Goal: Task Accomplishment & Management: Manage account settings

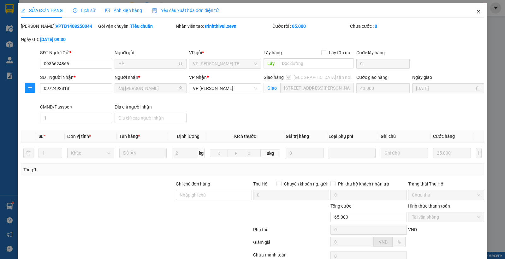
click at [476, 10] on icon "close" at bounding box center [478, 11] width 5 height 5
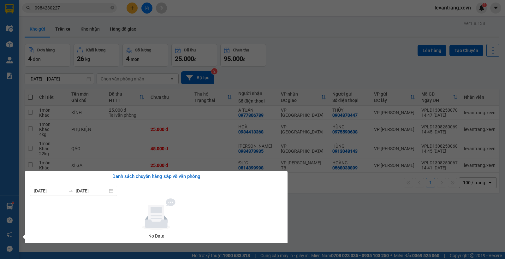
click at [9, 204] on div "Điều hành xe Kho hàng mới Quản Lý Quản lý chuyến Quản lý giao nhận mới Quản lý …" at bounding box center [9, 129] width 19 height 259
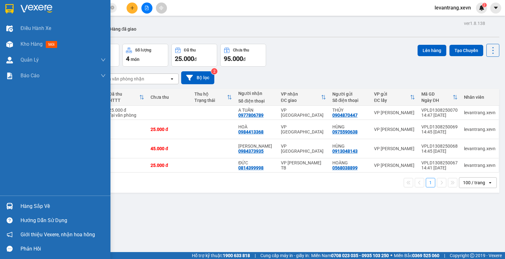
click at [9, 205] on img at bounding box center [9, 206] width 7 height 7
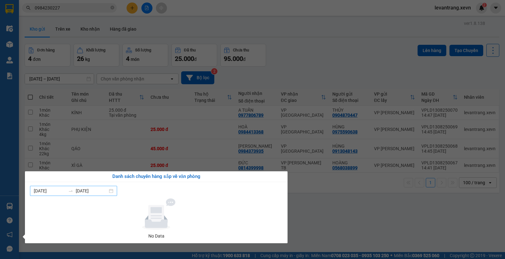
click at [96, 194] on input "13/08/2025" at bounding box center [92, 190] width 32 height 7
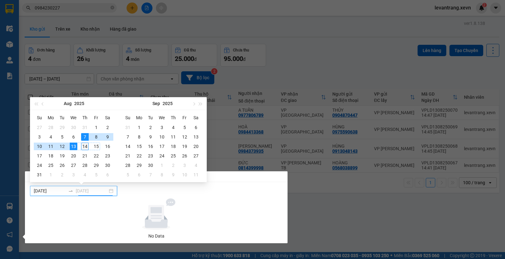
type input "[DATE]"
click at [81, 144] on div "14" at bounding box center [85, 147] width 8 height 8
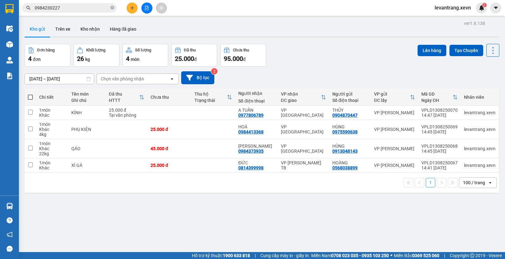
drag, startPoint x: 302, startPoint y: 53, endPoint x: 295, endPoint y: 59, distance: 9.1
click at [297, 58] on section "Kết quả tìm kiếm ( 1 ) Bộ lọc Thuộc VP này Mã ĐH Trạng thái Món hàng Thu hộ Tổn…" at bounding box center [252, 129] width 505 height 259
click at [85, 26] on button "Kho nhận" at bounding box center [89, 28] width 29 height 15
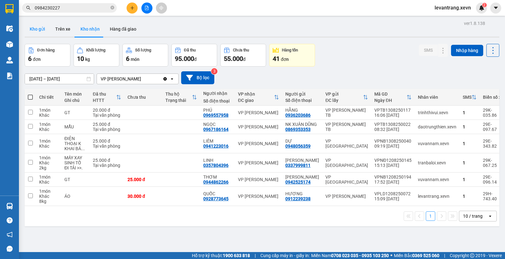
click at [33, 27] on button "Kho gửi" at bounding box center [38, 28] width 26 height 15
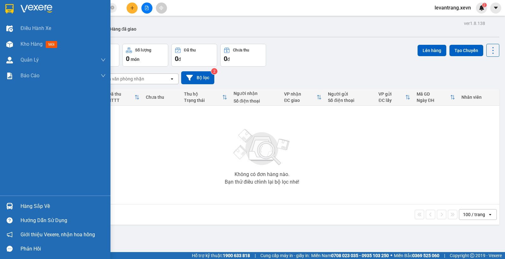
click at [10, 206] on img at bounding box center [9, 206] width 7 height 7
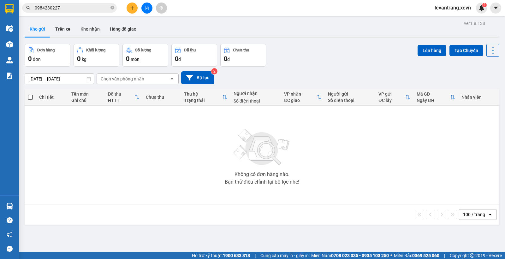
click at [179, 130] on section "Kết quả tìm kiếm ( 1 ) Bộ lọc Thuộc VP này Mã ĐH Trạng thái Món hàng Thu hộ Tổn…" at bounding box center [252, 129] width 505 height 259
click at [120, 72] on div "11/08/2025 – 13/08/2025 Press the down arrow key to interact with the calendar …" at bounding box center [262, 77] width 474 height 13
click at [118, 76] on div "Chọn văn phòng nhận" at bounding box center [123, 79] width 44 height 6
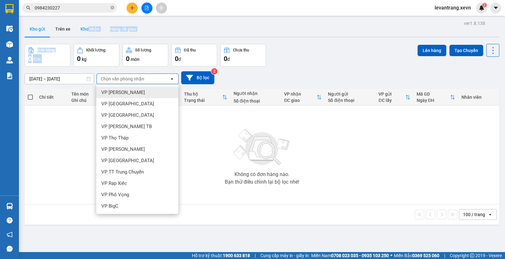
drag, startPoint x: 87, startPoint y: 38, endPoint x: 88, endPoint y: 32, distance: 6.2
click at [87, 37] on div "ver 1.8.138 Kho gửi Trên xe Kho nhận Hàng đã giao Đơn hàng 0 đơn Khối lượng 0 k…" at bounding box center [261, 148] width 479 height 259
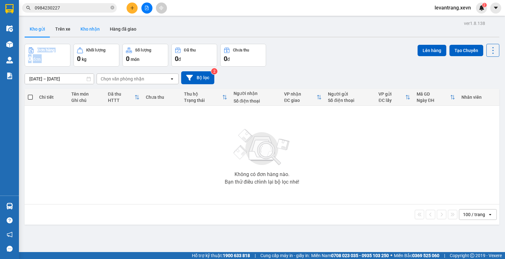
click at [89, 29] on button "Kho nhận" at bounding box center [89, 28] width 29 height 15
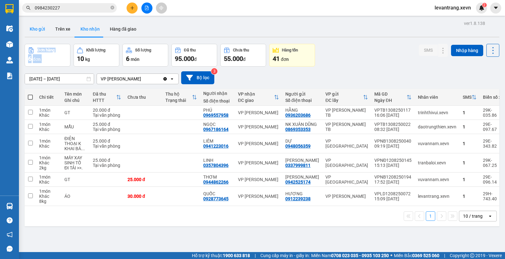
click at [38, 26] on button "Kho gửi" at bounding box center [38, 28] width 26 height 15
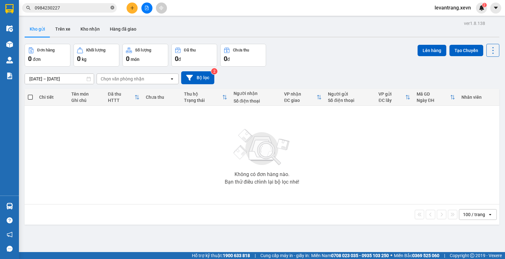
click at [114, 10] on span at bounding box center [112, 8] width 4 height 6
click at [106, 76] on div "Chọn văn phòng nhận" at bounding box center [123, 79] width 44 height 6
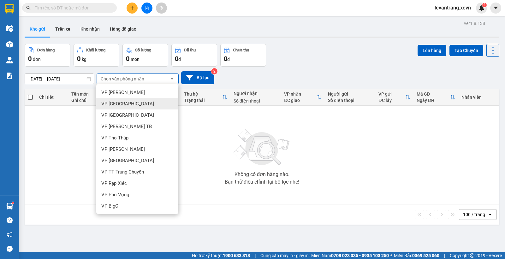
click at [121, 105] on span "VP [GEOGRAPHIC_DATA]" at bounding box center [127, 104] width 53 height 6
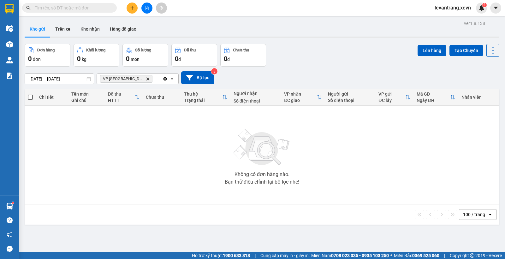
click at [146, 79] on icon "VP Ninh Bình, close by backspace" at bounding box center [147, 78] width 3 height 3
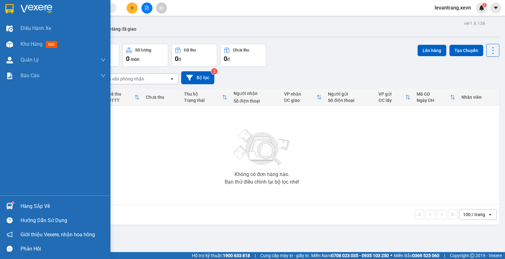
click at [11, 204] on img at bounding box center [9, 206] width 7 height 7
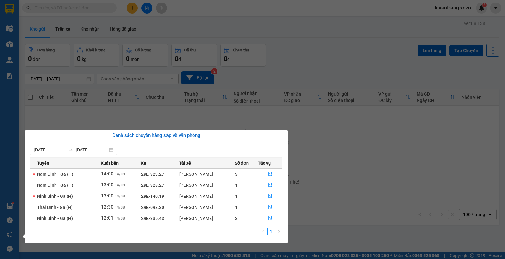
click at [311, 51] on section "Kết quả tìm kiếm ( 1 ) Bộ lọc Thuộc VP này Mã ĐH Trạng thái Món hàng Thu hộ Tổn…" at bounding box center [252, 129] width 505 height 259
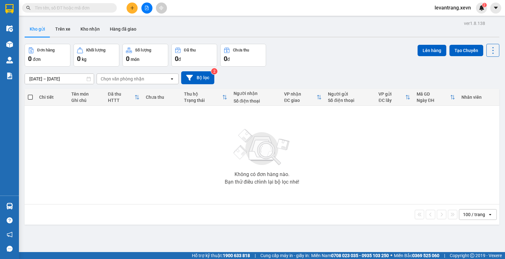
click at [68, 78] on input "11/08/2025 – 13/08/2025" at bounding box center [59, 79] width 69 height 10
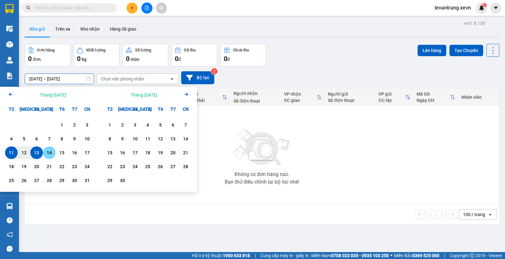
click at [48, 152] on div "14" at bounding box center [49, 153] width 9 height 8
click at [15, 151] on div "11" at bounding box center [11, 153] width 9 height 8
type input "[DATE] – [DATE]"
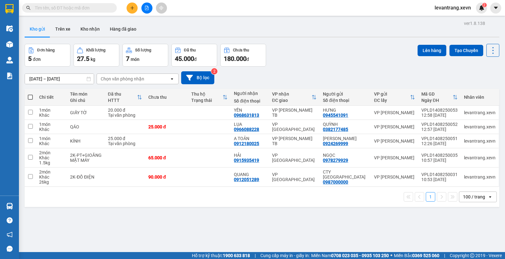
click at [117, 77] on div "Chọn văn phòng nhận" at bounding box center [123, 79] width 44 height 6
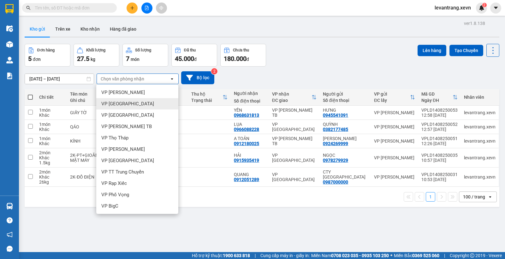
click at [114, 106] on span "VP [GEOGRAPHIC_DATA]" at bounding box center [127, 104] width 53 height 6
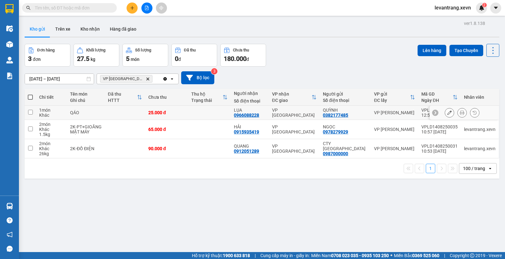
click at [96, 109] on td "QÁO" at bounding box center [86, 113] width 38 height 14
checkbox input "true"
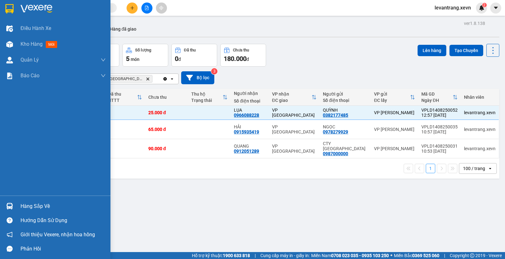
click at [9, 210] on div at bounding box center [9, 206] width 11 height 11
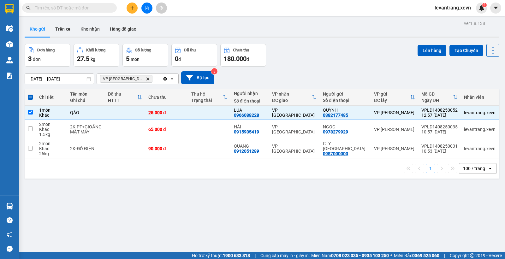
drag, startPoint x: 333, startPoint y: 45, endPoint x: 339, endPoint y: 3, distance: 42.4
click at [333, 45] on section "Kết quả tìm kiếm ( 1 ) Bộ lọc Thuộc VP này Mã ĐH Trạng thái Món hàng Thu hộ Tổn…" at bounding box center [252, 129] width 505 height 259
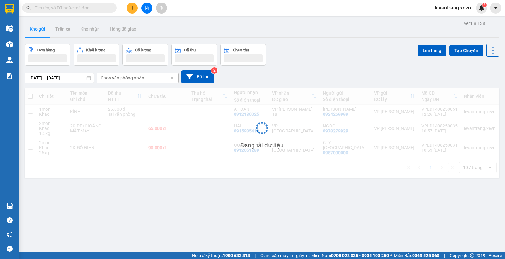
click at [78, 10] on input "text" at bounding box center [72, 7] width 74 height 7
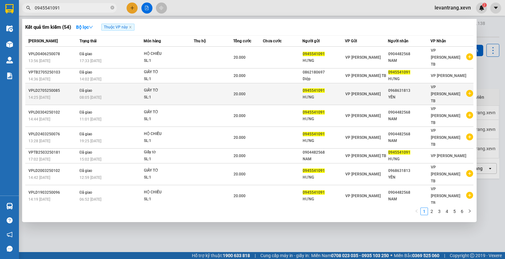
type input "0945541091"
click at [468, 90] on icon "plus-circle" at bounding box center [469, 93] width 7 height 7
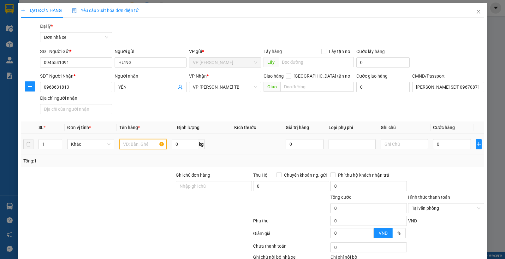
click at [138, 141] on input "text" at bounding box center [142, 144] width 47 height 10
type input "GIẤY TỜ"
click at [462, 142] on input "0" at bounding box center [452, 144] width 38 height 10
type input "3"
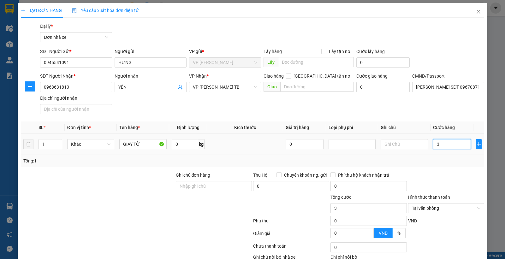
type input "0"
type input "02"
type input "2"
type input "020"
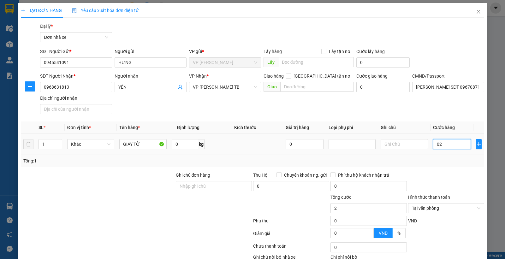
type input "20"
type input "20.000"
click at [444, 165] on div "Tổng: 1" at bounding box center [252, 161] width 463 height 12
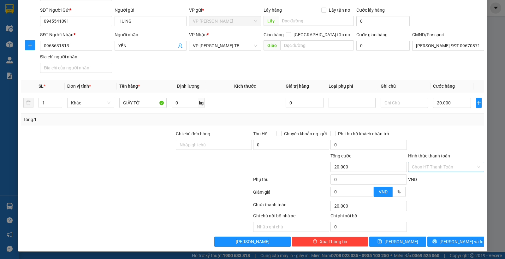
drag, startPoint x: 471, startPoint y: 167, endPoint x: 458, endPoint y: 144, distance: 26.6
click at [440, 166] on input "Hình thức thanh toán" at bounding box center [444, 166] width 64 height 9
click at [436, 176] on div "Tại văn phòng" at bounding box center [442, 179] width 68 height 7
type input "0"
drag, startPoint x: 434, startPoint y: 244, endPoint x: 437, endPoint y: 244, distance: 3.2
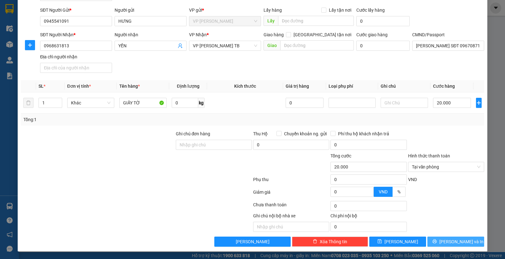
click at [435, 244] on button "[PERSON_NAME] và In" at bounding box center [455, 242] width 57 height 10
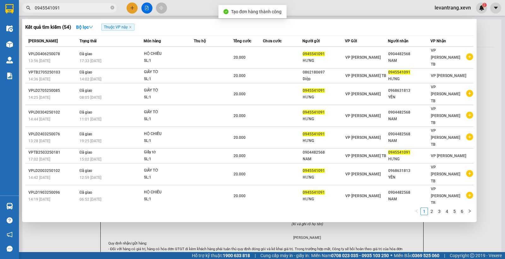
drag, startPoint x: 308, startPoint y: 13, endPoint x: 296, endPoint y: 24, distance: 16.7
click at [308, 13] on div at bounding box center [252, 129] width 505 height 259
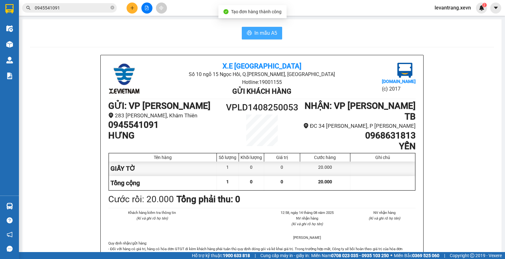
click at [264, 33] on span "In mẫu A5" at bounding box center [265, 33] width 23 height 8
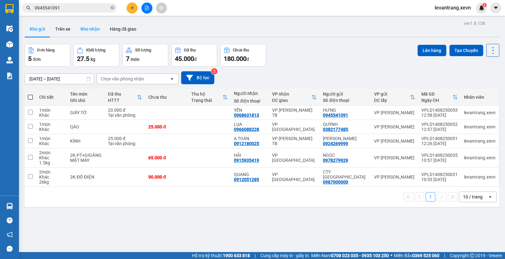
click at [89, 31] on button "Kho nhận" at bounding box center [89, 28] width 29 height 15
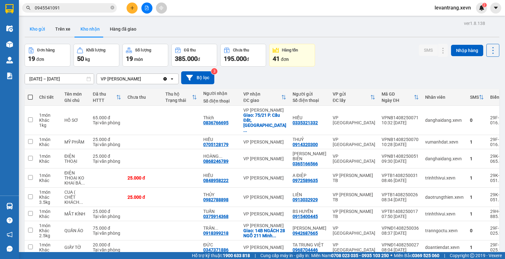
click at [43, 32] on button "Kho gửi" at bounding box center [38, 28] width 26 height 15
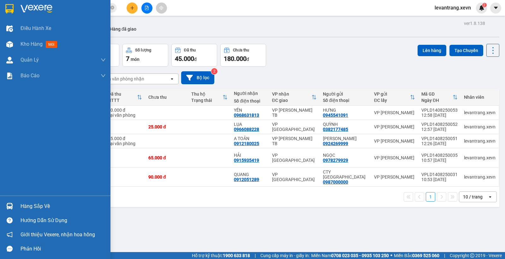
click at [11, 203] on img at bounding box center [9, 206] width 7 height 7
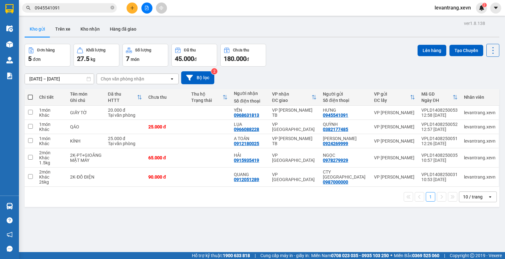
drag, startPoint x: 317, startPoint y: 44, endPoint x: 317, endPoint y: 3, distance: 41.0
click at [317, 43] on section "Kết quả tìm kiếm ( 54 ) Bộ lọc Thuộc VP này Mã ĐH Trạng thái Món hàng Thu hộ Tổ…" at bounding box center [252, 129] width 505 height 259
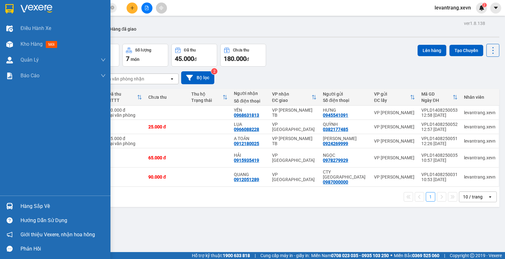
click at [12, 207] on img at bounding box center [9, 206] width 7 height 7
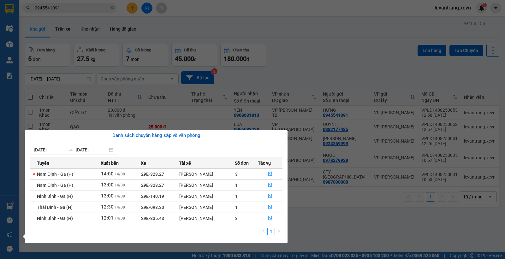
click at [317, 21] on section "Kết quả tìm kiếm ( 54 ) Bộ lọc Thuộc VP này Mã ĐH Trạng thái Món hàng Thu hộ Tổ…" at bounding box center [252, 129] width 505 height 259
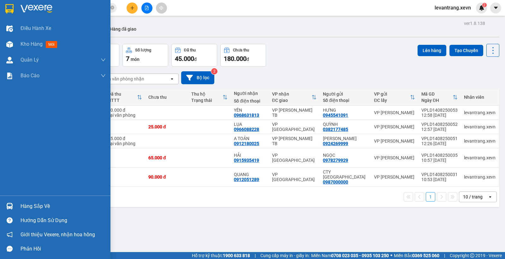
click at [11, 206] on img at bounding box center [9, 206] width 7 height 7
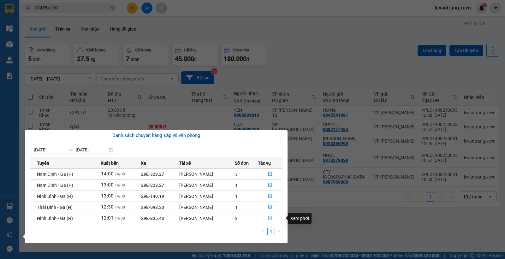
click at [268, 215] on button "button" at bounding box center [270, 218] width 24 height 10
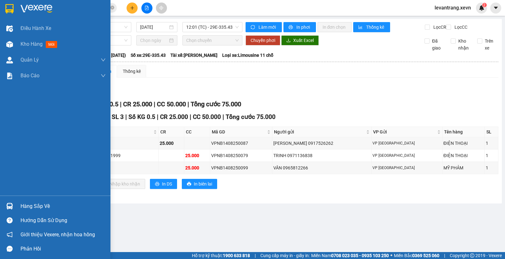
click at [2, 202] on div "Hàng sắp về" at bounding box center [55, 206] width 110 height 14
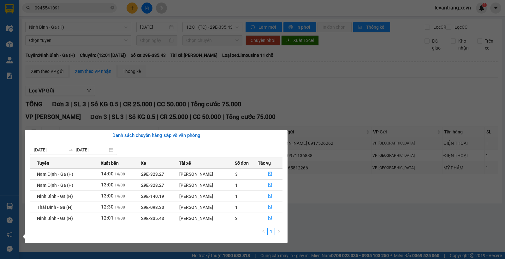
click at [336, 97] on section "Kết quả tìm kiếm ( 54 ) Bộ lọc Thuộc VP này Mã ĐH Trạng thái Món hàng Thu hộ Tổ…" at bounding box center [252, 129] width 505 height 259
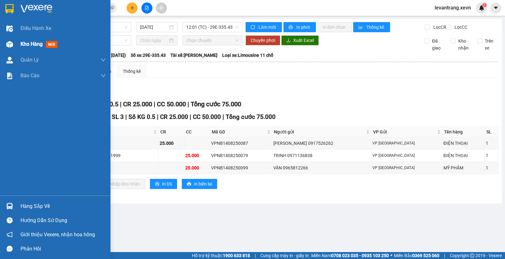
click at [6, 44] on img at bounding box center [9, 44] width 7 height 7
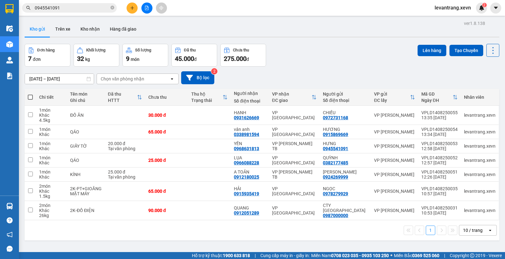
click at [171, 29] on div "Kho gửi Trên xe Kho nhận Hàng đã giao" at bounding box center [262, 29] width 474 height 17
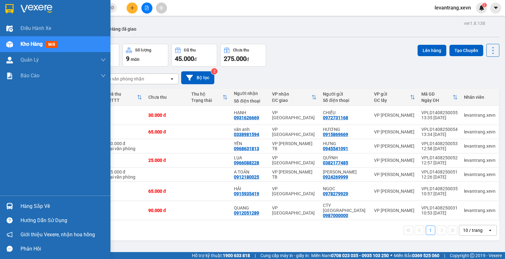
click at [11, 206] on img at bounding box center [9, 206] width 7 height 7
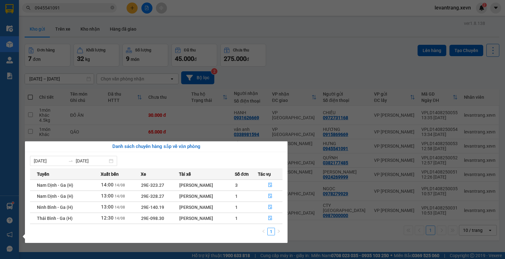
click at [91, 11] on section "Kết quả tìm kiếm ( 54 ) Bộ lọc Thuộc VP này Mã ĐH Trạng thái Món hàng Thu hộ Tổ…" at bounding box center [252, 129] width 505 height 259
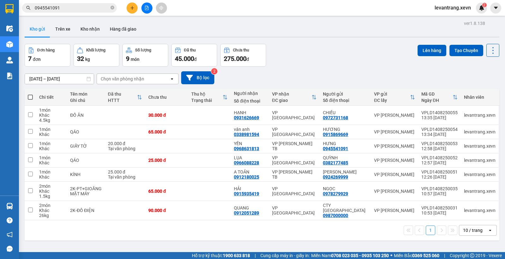
click at [90, 10] on input "0945541091" at bounding box center [72, 7] width 74 height 7
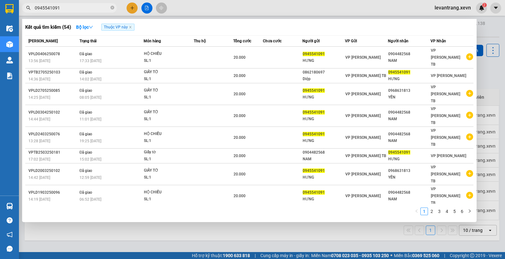
click at [90, 10] on input "0945541091" at bounding box center [72, 7] width 74 height 7
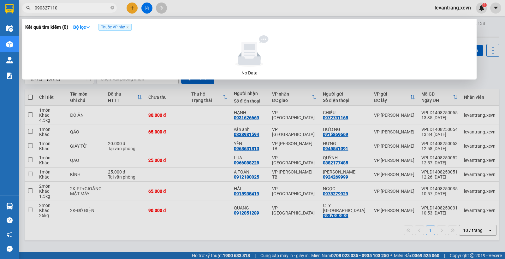
click at [46, 6] on input "090327110" at bounding box center [72, 7] width 74 height 7
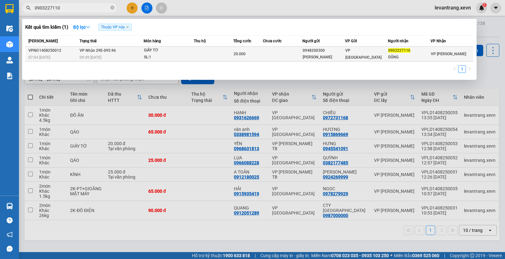
type input "0903227110"
click at [238, 53] on span "20.000" at bounding box center [239, 54] width 12 height 4
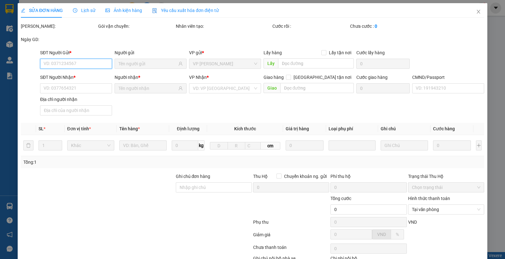
type input "0948200300"
type input "[PERSON_NAME]"
type input "0903227110"
type input "DŨNG"
type input "1"
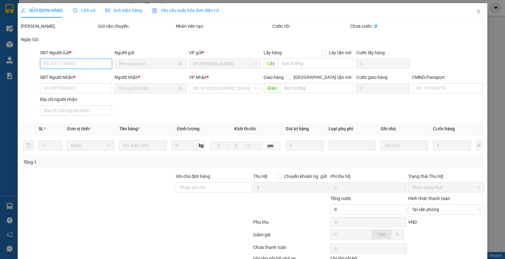
type input "20.000"
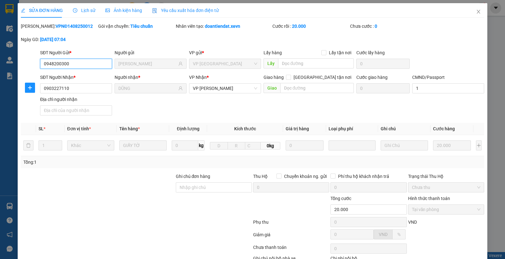
scroll to position [43, 0]
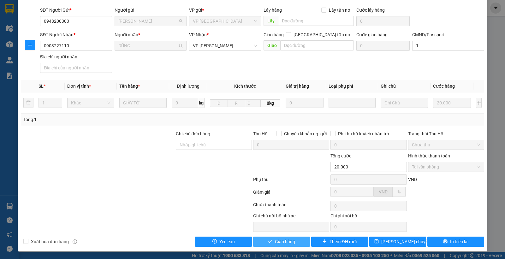
click at [283, 238] on span "Giao hàng" at bounding box center [285, 241] width 20 height 7
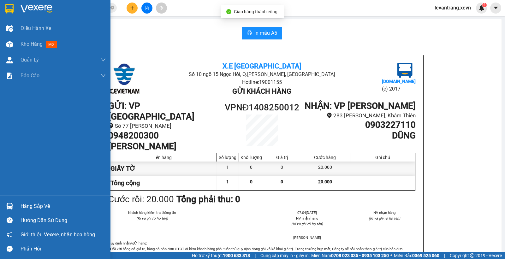
click at [17, 198] on div "Hàng sắp về Hướng dẫn sử dụng Giới thiệu Vexere, nhận hoa hồng Phản hồi" at bounding box center [55, 226] width 110 height 60
click at [23, 205] on div "Hàng sắp về" at bounding box center [63, 206] width 85 height 9
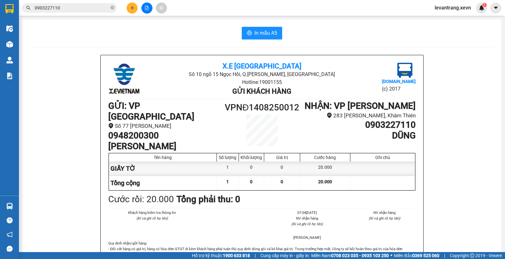
click at [191, 55] on section "Kết quả tìm kiếm ( 1 ) Bộ lọc Thuộc VP này Mã ĐH Trạng thái Món hàng Thu hộ Tổn…" at bounding box center [252, 129] width 505 height 259
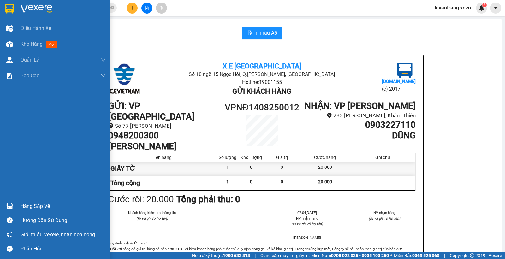
click at [10, 204] on img at bounding box center [9, 206] width 7 height 7
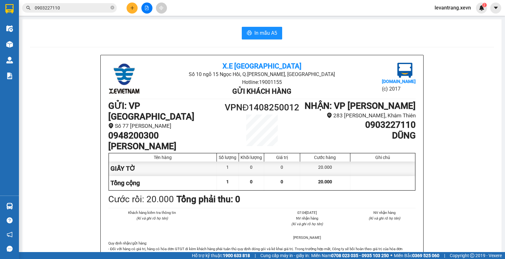
click at [200, 74] on section "Kết quả tìm kiếm ( 1 ) Bộ lọc Thuộc VP này Mã ĐH Trạng thái Món hàng Thu hộ Tổn…" at bounding box center [252, 129] width 505 height 259
click at [56, 11] on span "0903227110" at bounding box center [69, 7] width 95 height 9
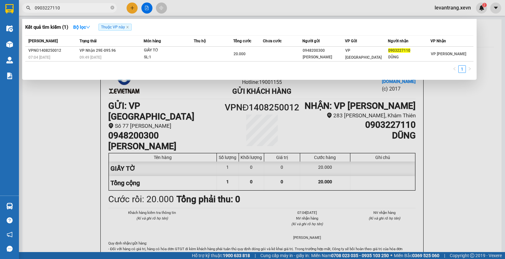
click at [58, 9] on input "0903227110" at bounding box center [72, 7] width 74 height 7
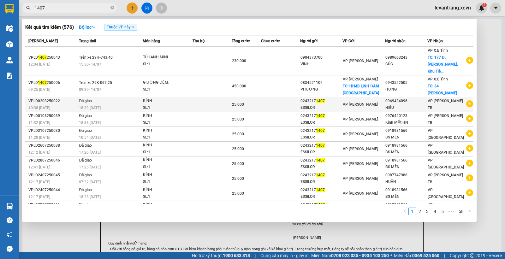
type input "1407"
click at [466, 100] on icon "plus-circle" at bounding box center [469, 103] width 7 height 7
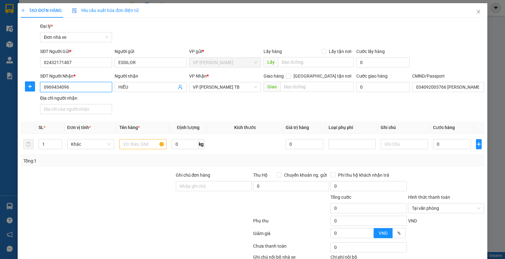
click at [80, 87] on input "0969434096" at bounding box center [76, 87] width 72 height 10
type input "0912655568"
click at [93, 101] on div "0912655568 - KM ĐỨC NAM" at bounding box center [83, 99] width 79 height 7
type input "KM [GEOGRAPHIC_DATA]"
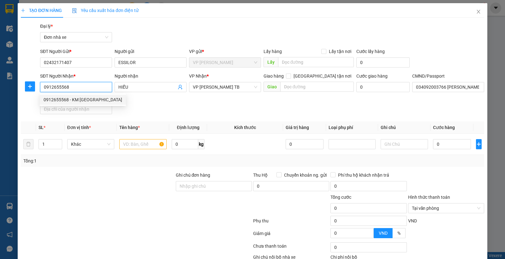
type input "034068007333 PHẠM VĂN CƯỜNG"
type input "0912655568"
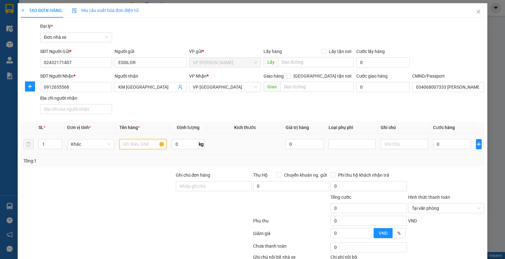
click at [146, 148] on input "text" at bounding box center [142, 144] width 47 height 10
type input "KÍNH"
type input "0.2"
click at [453, 146] on input "0" at bounding box center [452, 144] width 38 height 10
type input "25.000"
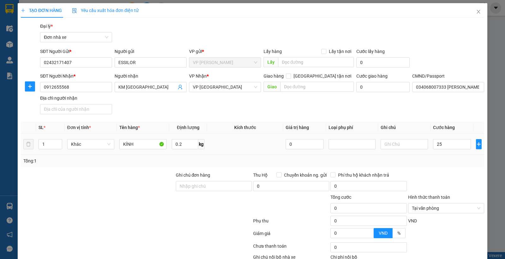
type input "25.000"
click at [437, 162] on div "Tổng: 1" at bounding box center [252, 160] width 458 height 7
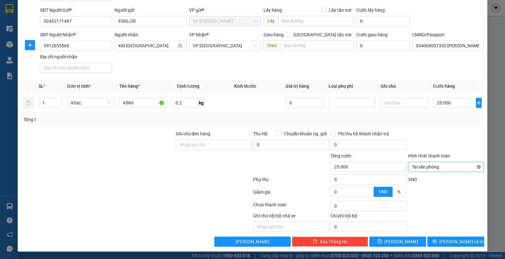
type input "25.000"
drag, startPoint x: 472, startPoint y: 167, endPoint x: 454, endPoint y: 137, distance: 34.6
drag, startPoint x: 454, startPoint y: 137, endPoint x: 433, endPoint y: 222, distance: 87.7
click at [454, 139] on div at bounding box center [445, 141] width 77 height 22
drag, startPoint x: 432, startPoint y: 245, endPoint x: 436, endPoint y: 242, distance: 4.5
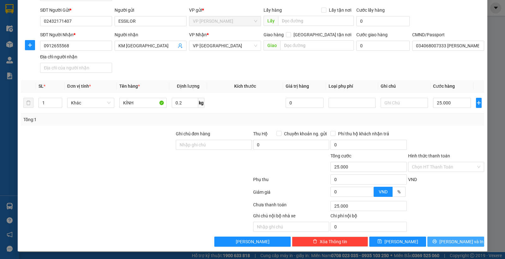
click at [434, 242] on button "[PERSON_NAME] và In" at bounding box center [455, 242] width 57 height 10
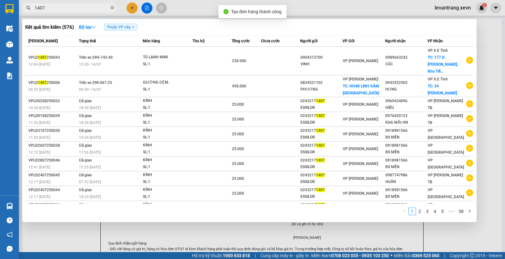
click at [302, 0] on div at bounding box center [252, 129] width 505 height 259
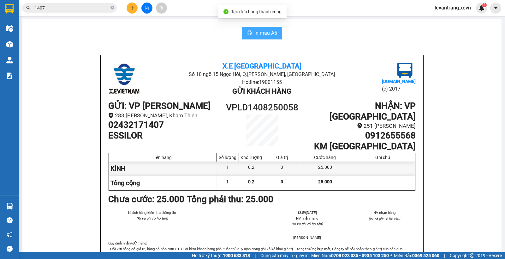
click at [254, 34] on span "In mẫu A5" at bounding box center [265, 33] width 23 height 8
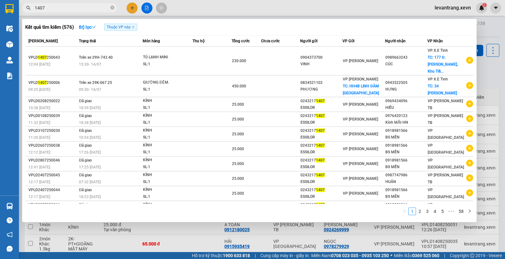
click at [73, 9] on input "1407" at bounding box center [72, 7] width 74 height 7
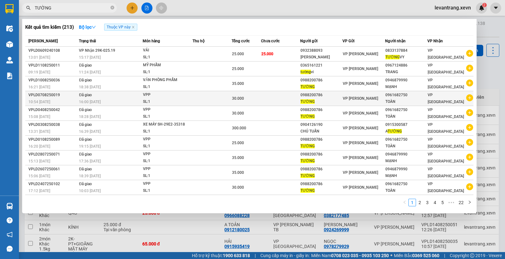
type input "TƯỜNG"
click at [470, 99] on icon "plus-circle" at bounding box center [469, 97] width 7 height 7
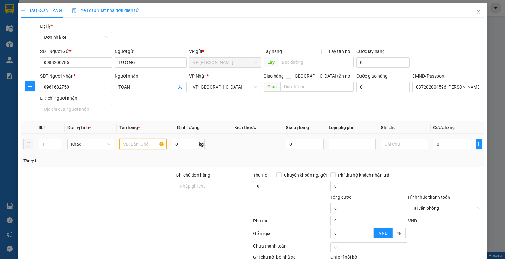
click at [143, 143] on input "text" at bounding box center [142, 144] width 47 height 10
type input "VĂN PHÒNG PHẨM"
type input "7"
click at [449, 143] on input "0" at bounding box center [452, 144] width 38 height 10
type input "3"
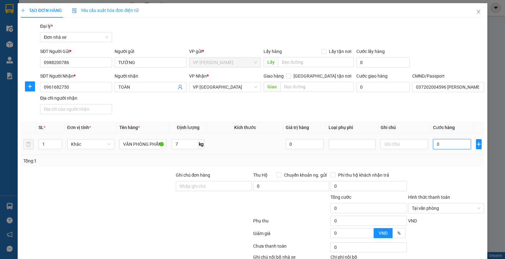
type input "3"
type input "30"
type input "30.000"
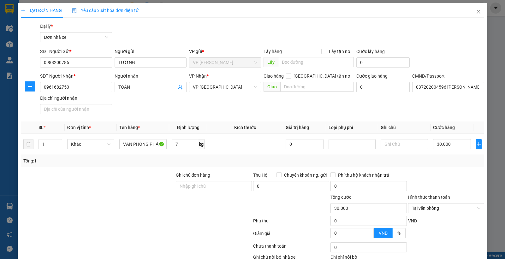
drag, startPoint x: 450, startPoint y: 164, endPoint x: 457, endPoint y: 159, distance: 8.6
click at [450, 164] on div "Tổng: 1" at bounding box center [252, 160] width 458 height 7
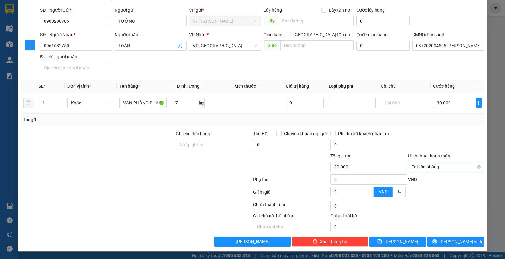
type input "30.000"
click at [458, 127] on div "Transit Pickup Surcharge Ids Transit Deliver Surcharge Ids Transit Deliver Surc…" at bounding box center [252, 113] width 463 height 265
drag, startPoint x: 437, startPoint y: 250, endPoint x: 439, endPoint y: 247, distance: 3.8
click at [438, 250] on div "TẠO ĐƠN HÀNG Yêu cầu xuất hóa đơn điện tử Transit Pickup Surcharge Ids Transit …" at bounding box center [252, 107] width 469 height 290
click at [439, 246] on button "[PERSON_NAME] và In" at bounding box center [455, 242] width 57 height 10
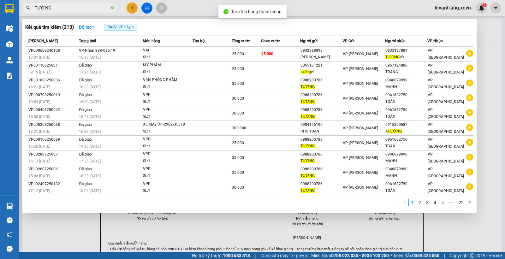
click at [308, 11] on div at bounding box center [252, 129] width 505 height 259
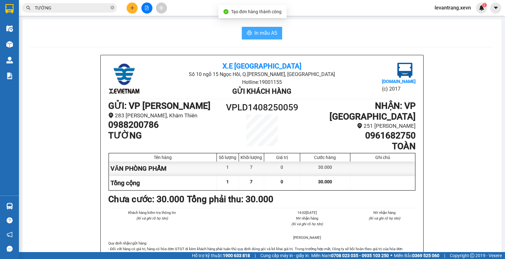
click at [258, 31] on span "In mẫu A5" at bounding box center [265, 33] width 23 height 8
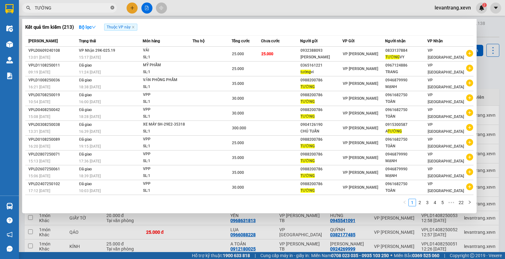
click at [111, 7] on icon "close-circle" at bounding box center [112, 8] width 4 height 4
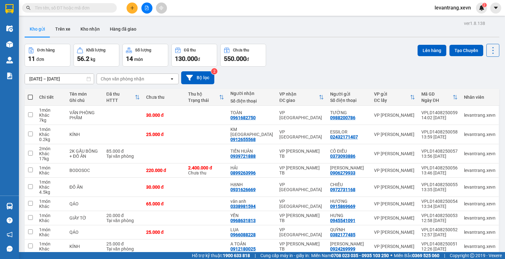
click at [350, 72] on div "12/08/2025 – 14/08/2025 Press the down arrow key to interact with the calendar …" at bounding box center [262, 77] width 474 height 13
click at [322, 53] on div "Đơn hàng 11 đơn Khối lượng 56.2 kg Số lượng 14 món Đã thu 130.000 đ Chưa thu 55…" at bounding box center [262, 55] width 474 height 23
click at [78, 6] on input "text" at bounding box center [72, 7] width 74 height 7
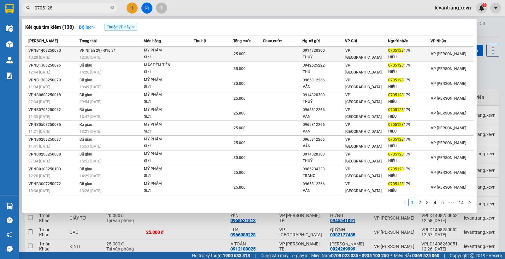
type input "0705128"
click at [209, 50] on td at bounding box center [213, 54] width 39 height 15
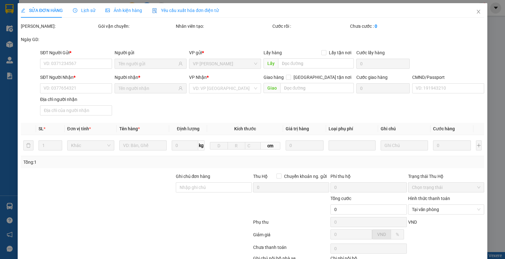
type input "0914320300"
type input "THUỶ"
type input "0705128179"
type input "HIẾU"
type input "NGUYỄN VĂN TUẤN"
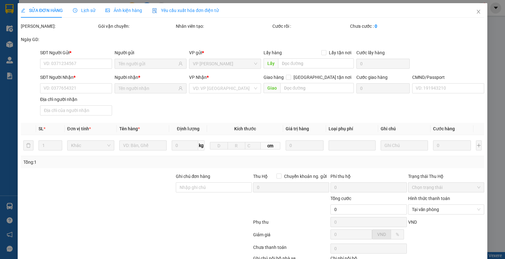
type input "25.000"
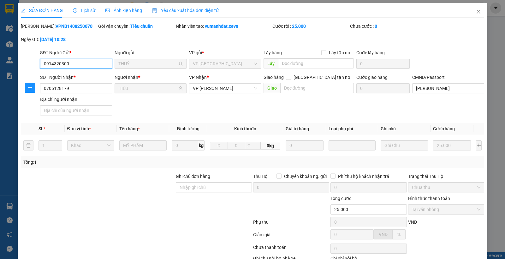
scroll to position [43, 0]
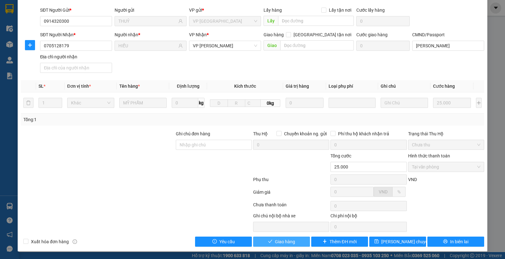
click at [257, 240] on button "Giao hàng" at bounding box center [281, 242] width 57 height 10
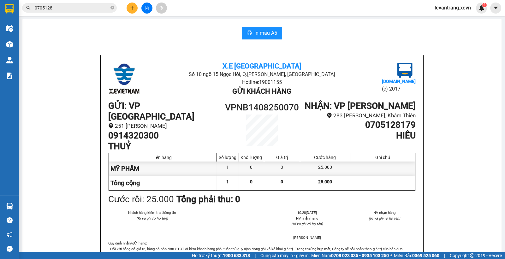
click at [71, 11] on input "0705128" at bounding box center [72, 7] width 74 height 7
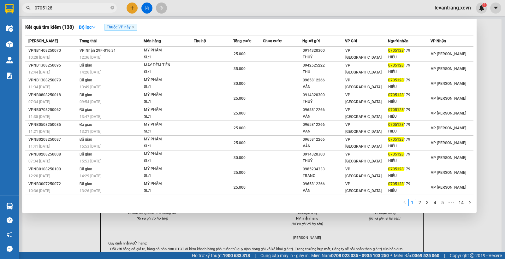
click at [71, 11] on input "0705128" at bounding box center [72, 7] width 74 height 7
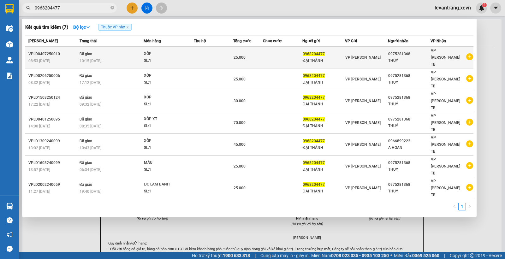
type input "0968204477"
click at [468, 53] on icon "plus-circle" at bounding box center [469, 56] width 7 height 7
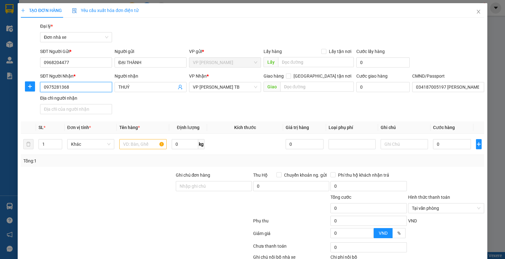
click at [86, 89] on input "0975281368" at bounding box center [76, 87] width 72 height 10
type input "0966899222"
click at [79, 98] on div "0966899222 - HOAN" at bounding box center [75, 99] width 63 height 7
type input "HOAN"
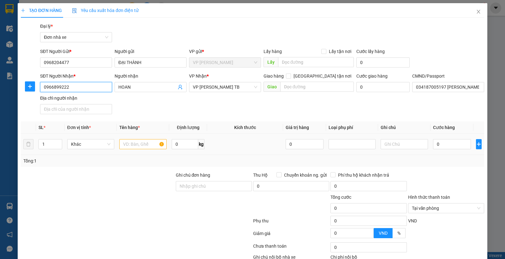
type input "0966899222"
click at [141, 146] on input "text" at bounding box center [142, 144] width 47 height 10
type input "CUỘN XỐP"
click at [184, 147] on input "0" at bounding box center [185, 144] width 26 height 10
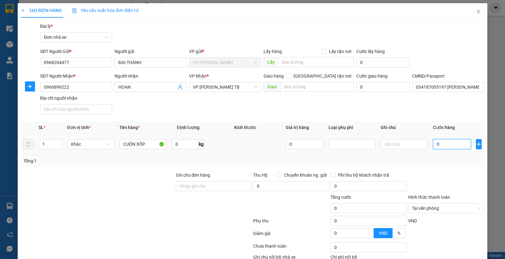
click at [442, 142] on input "0" at bounding box center [452, 144] width 38 height 10
type input "1"
type input "15"
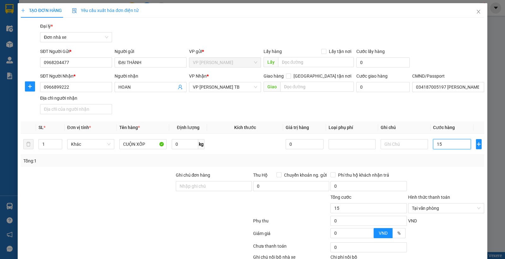
type input "150"
type input "150.000"
click at [437, 167] on div "Transit Pickup Surcharge Ids Transit Deliver Surcharge Ids Transit Deliver Surc…" at bounding box center [252, 155] width 463 height 265
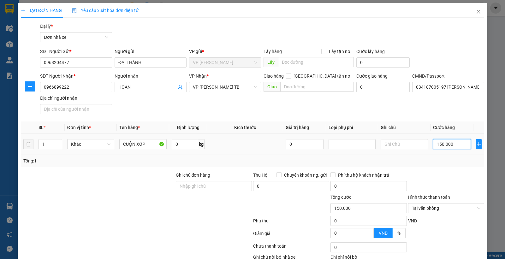
click at [454, 147] on input "150.000" at bounding box center [452, 144] width 38 height 10
click at [430, 158] on div "Tổng: 1" at bounding box center [252, 160] width 458 height 7
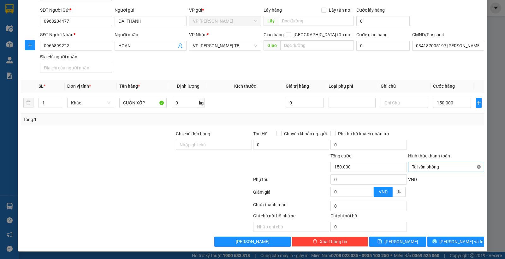
type input "150.000"
click at [444, 144] on div at bounding box center [445, 141] width 77 height 22
click at [448, 103] on input "150.000" at bounding box center [452, 103] width 38 height 10
type input "1"
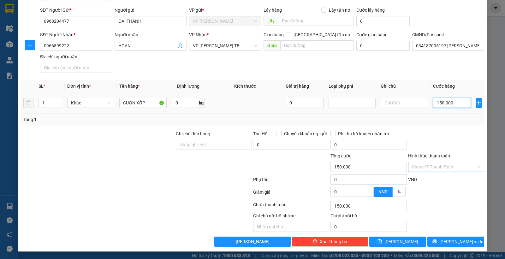
type input "1"
type input "14"
type input "140"
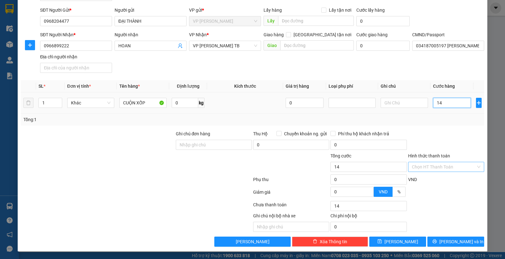
type input "140"
type input "140.000"
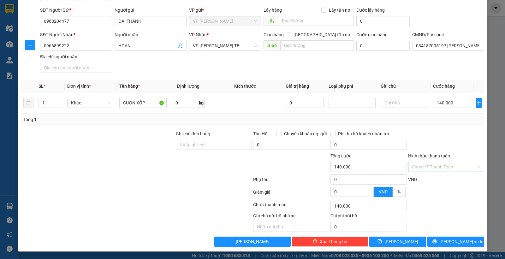
click at [448, 128] on div "Transit Pickup Surcharge Ids Transit Deliver Surcharge Ids Transit Deliver Surc…" at bounding box center [252, 113] width 463 height 265
drag, startPoint x: 450, startPoint y: 240, endPoint x: 401, endPoint y: 111, distance: 137.9
click at [402, 114] on div "Transit Pickup Surcharge Ids Transit Deliver Surcharge Ids Transit Deliver Surc…" at bounding box center [252, 113] width 463 height 265
drag, startPoint x: 436, startPoint y: 245, endPoint x: 396, endPoint y: 109, distance: 142.5
click at [398, 109] on div "Transit Pickup Surcharge Ids Transit Deliver Surcharge Ids Transit Deliver Surc…" at bounding box center [252, 113] width 463 height 265
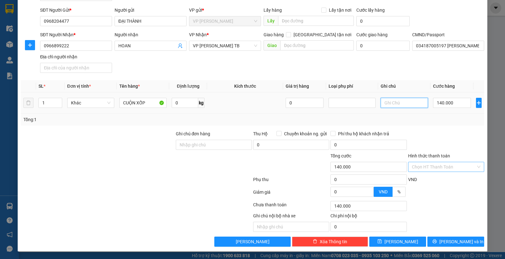
click at [392, 106] on input "text" at bounding box center [403, 103] width 47 height 10
type input "XE TẢI"
drag, startPoint x: 448, startPoint y: 241, endPoint x: 446, endPoint y: 237, distance: 4.2
click at [448, 240] on span "[PERSON_NAME] và In" at bounding box center [461, 241] width 44 height 7
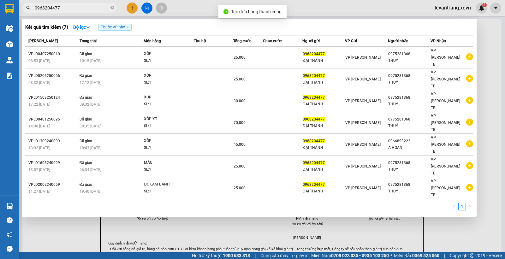
drag, startPoint x: 300, startPoint y: 12, endPoint x: 260, endPoint y: 30, distance: 43.3
click at [299, 12] on div at bounding box center [252, 129] width 505 height 259
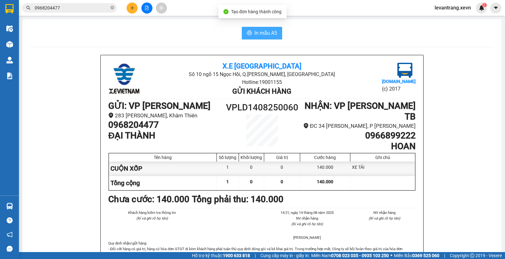
click at [259, 30] on span "In mẫu A5" at bounding box center [265, 33] width 23 height 8
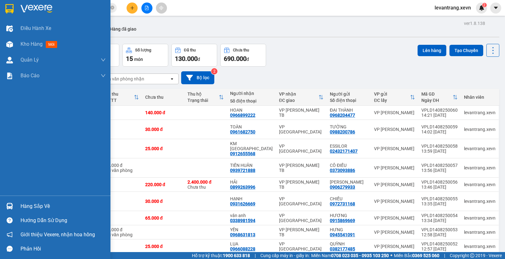
click at [12, 209] on img at bounding box center [9, 206] width 7 height 7
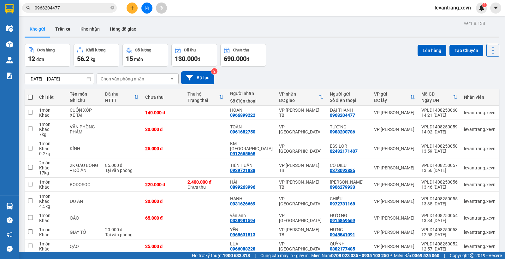
drag, startPoint x: 309, startPoint y: 36, endPoint x: 136, endPoint y: 39, distance: 173.8
click at [301, 35] on section "Kết quả tìm kiếm ( 7 ) Bộ lọc Thuộc VP này Mã ĐH Trạng thái Món hàng Thu hộ Tổn…" at bounding box center [252, 129] width 505 height 259
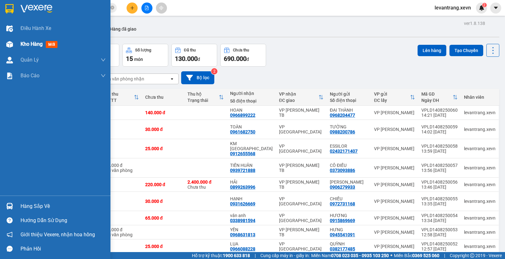
click at [7, 41] on img at bounding box center [9, 44] width 7 height 7
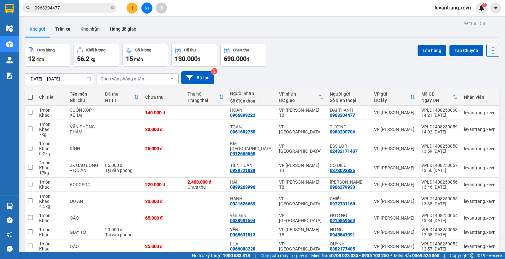
click at [144, 7] on icon "file-add" at bounding box center [146, 8] width 4 height 4
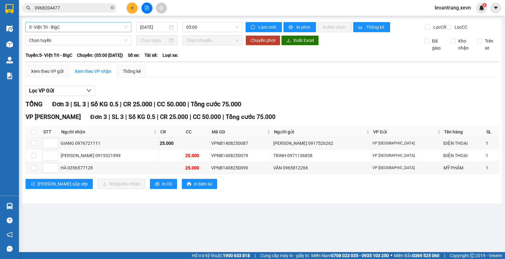
click at [80, 26] on span "5- Việt Trì - BigC" at bounding box center [78, 26] width 98 height 9
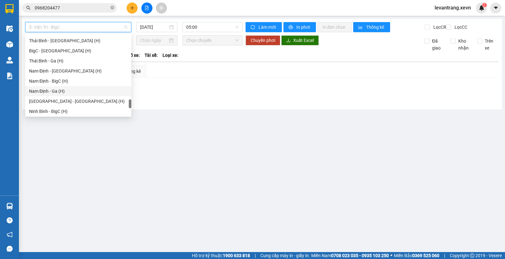
scroll to position [837, 0]
click at [48, 98] on div "Ga - [GEOGRAPHIC_DATA] (H)" at bounding box center [78, 100] width 98 height 7
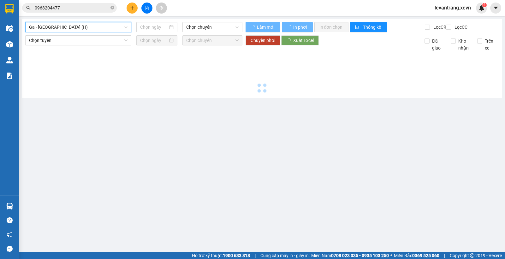
type input "[DATE]"
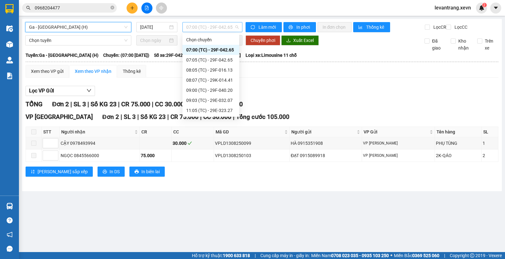
click at [217, 26] on span "07:00 (TC) - 29F-042.65" at bounding box center [212, 26] width 52 height 9
click at [204, 71] on div "13:00 (TC) - 29F-015.21" at bounding box center [210, 70] width 49 height 7
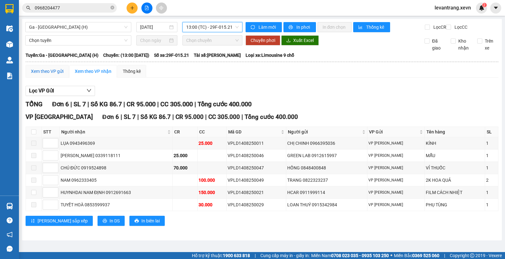
click at [48, 75] on div "Xem theo VP gửi" at bounding box center [47, 71] width 32 height 7
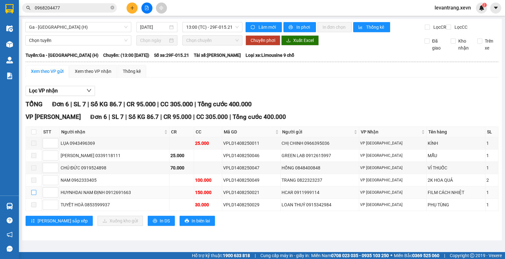
click at [35, 195] on input "checkbox" at bounding box center [33, 192] width 5 height 5
checkbox input "true"
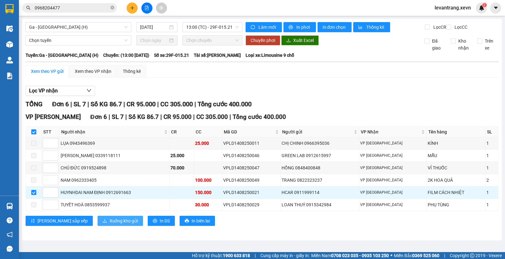
click at [109, 224] on span "Xuống kho gửi" at bounding box center [123, 220] width 28 height 7
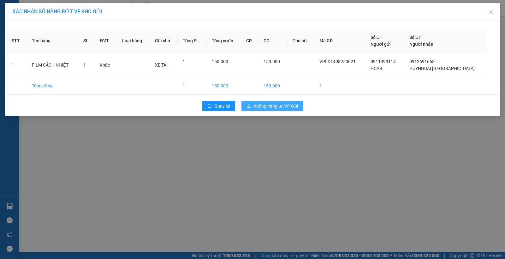
click at [276, 105] on span "Xuống hàng tại VP Gửi" at bounding box center [275, 106] width 44 height 7
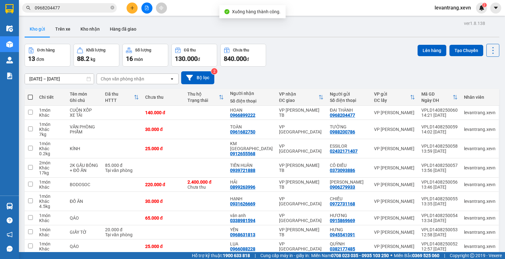
click at [132, 78] on div "Chọn văn phòng nhận" at bounding box center [123, 79] width 44 height 6
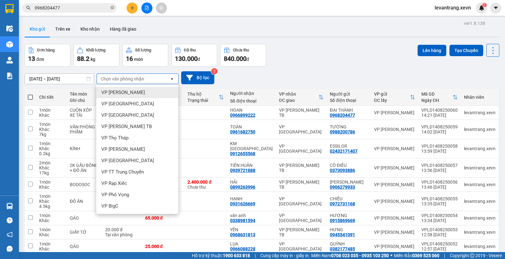
click at [64, 7] on input "0968204477" at bounding box center [72, 7] width 74 height 7
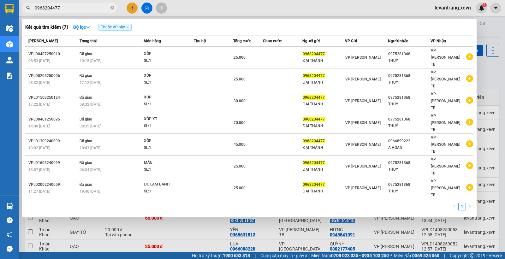
click at [64, 7] on input "0968204477" at bounding box center [72, 7] width 74 height 7
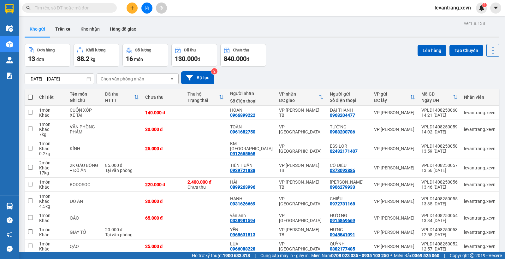
click at [129, 8] on button at bounding box center [131, 8] width 11 height 11
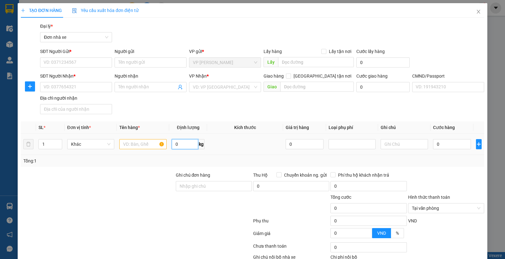
click at [183, 144] on input "0" at bounding box center [185, 144] width 26 height 10
type input "5"
click at [58, 57] on div "SĐT Người Gửi *" at bounding box center [76, 52] width 72 height 9
click at [62, 62] on input "SĐT Người Gửi *" at bounding box center [76, 62] width 72 height 10
type input "0982654229"
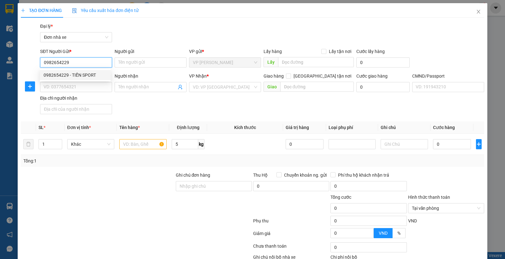
drag, startPoint x: 67, startPoint y: 77, endPoint x: 71, endPoint y: 75, distance: 3.7
click at [68, 76] on div "0982654229 - TIẾN SPORT" at bounding box center [75, 75] width 63 height 7
type input "TIẾN SPORT"
type input "0944988734"
type input "DŨNG NHÀN"
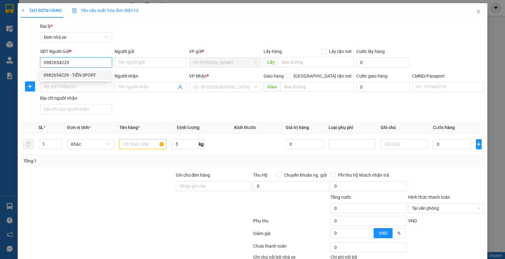
type input "037079001515 NGUYỄN TUẤN DŨNG"
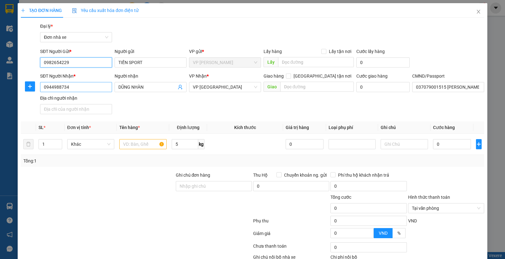
type input "0982654229"
click at [82, 88] on input "0944988734" at bounding box center [76, 87] width 72 height 10
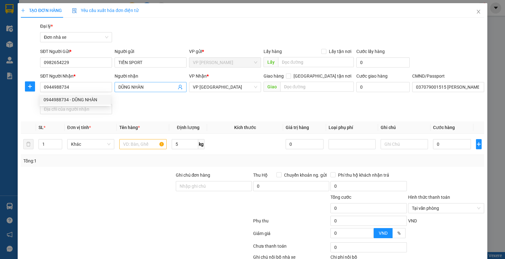
click at [178, 86] on icon "user-add" at bounding box center [180, 87] width 4 height 5
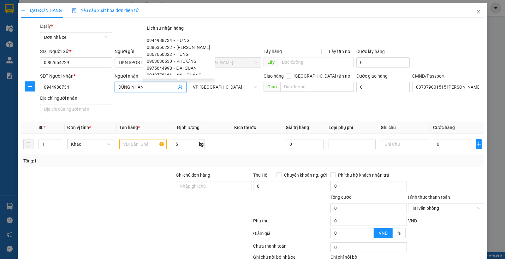
click at [171, 40] on div "0944988734 - HƯNG" at bounding box center [178, 40] width 63 height 7
type input "HƯNG"
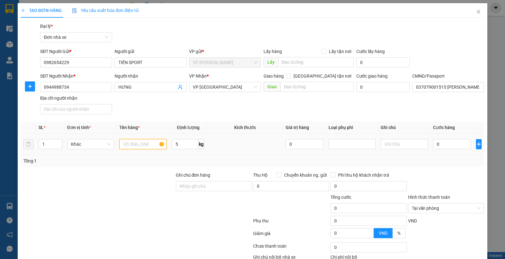
click at [137, 141] on input "text" at bounding box center [142, 144] width 47 height 10
type input "VỢT"
click at [440, 146] on input "0" at bounding box center [452, 144] width 38 height 10
type input "3"
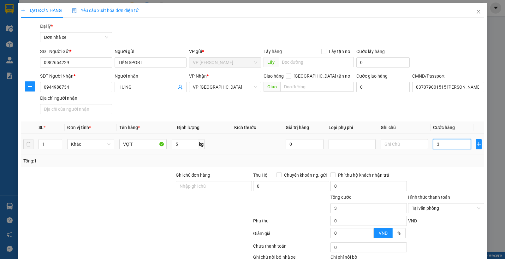
type input "35"
type input "35.000"
click at [441, 151] on td "35.000" at bounding box center [451, 144] width 43 height 21
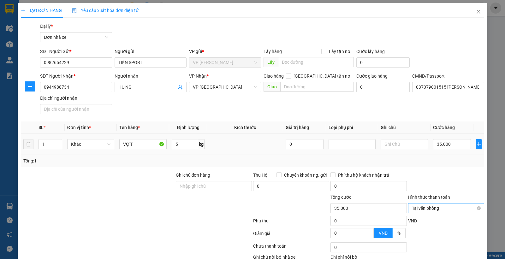
scroll to position [41, 0]
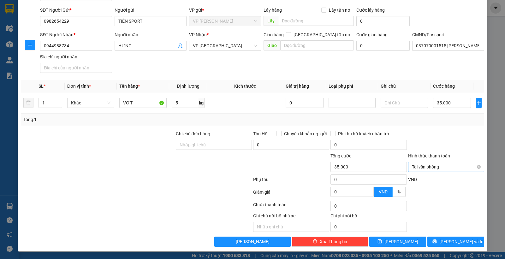
type input "35.000"
drag, startPoint x: 460, startPoint y: 149, endPoint x: 462, endPoint y: 146, distance: 3.4
click at [459, 148] on div at bounding box center [445, 141] width 77 height 22
click at [437, 240] on button "[PERSON_NAME] và In" at bounding box center [455, 242] width 57 height 10
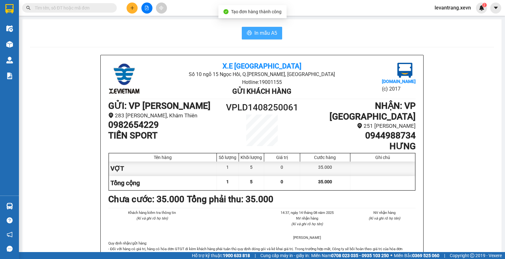
click at [269, 32] on span "In mẫu A5" at bounding box center [265, 33] width 23 height 8
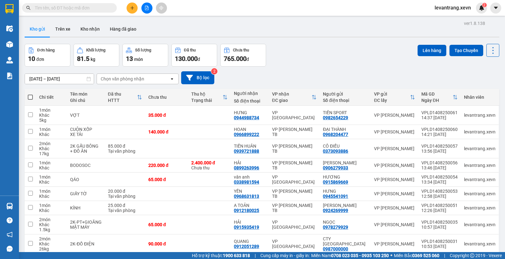
click at [52, 7] on input "text" at bounding box center [72, 7] width 74 height 7
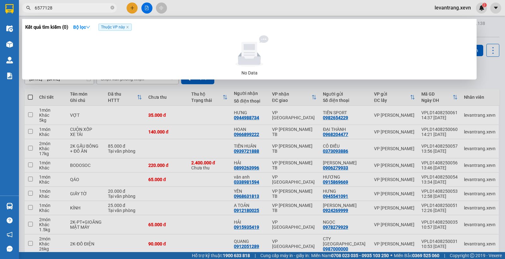
drag, startPoint x: 62, startPoint y: 12, endPoint x: 61, endPoint y: 9, distance: 3.2
click at [62, 12] on span "6577128" at bounding box center [69, 7] width 95 height 9
click at [61, 7] on input "6577128" at bounding box center [72, 7] width 74 height 7
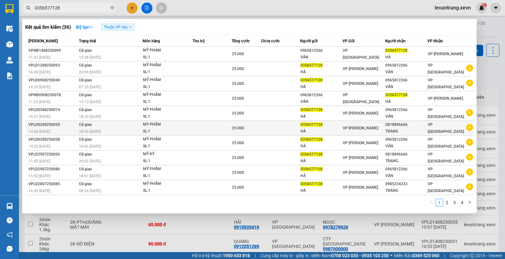
type input "0356577128"
click at [468, 128] on icon "plus-circle" at bounding box center [469, 127] width 7 height 7
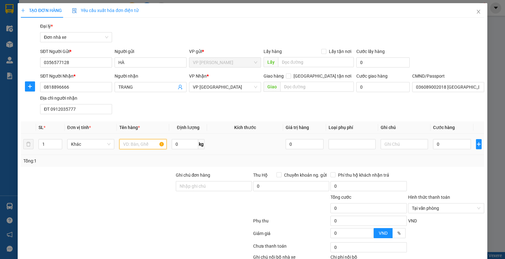
click at [143, 143] on input "text" at bounding box center [142, 144] width 47 height 10
type input "MỸ PHẨM"
click at [177, 147] on input "0" at bounding box center [185, 144] width 26 height 10
type input "0.3"
click at [440, 145] on input "0" at bounding box center [452, 144] width 38 height 10
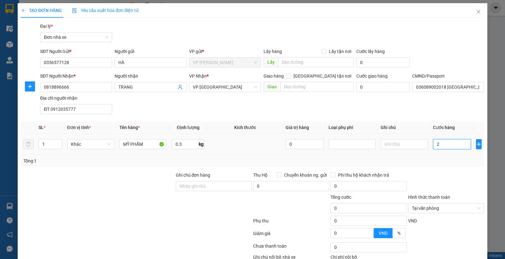
type input "25"
type input "25.000"
click at [445, 163] on div "Tổng: 1" at bounding box center [252, 160] width 458 height 7
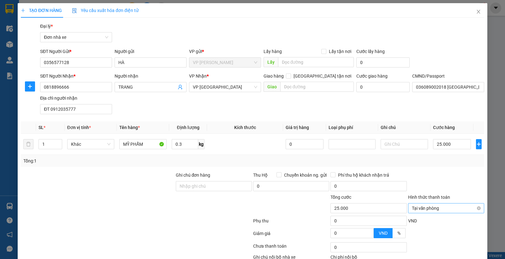
scroll to position [41, 0]
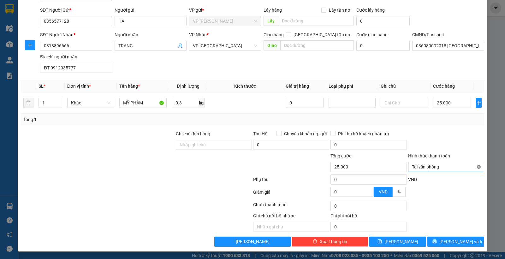
type input "25.000"
click at [460, 140] on div at bounding box center [445, 141] width 77 height 22
click at [449, 241] on span "[PERSON_NAME] và In" at bounding box center [461, 241] width 44 height 7
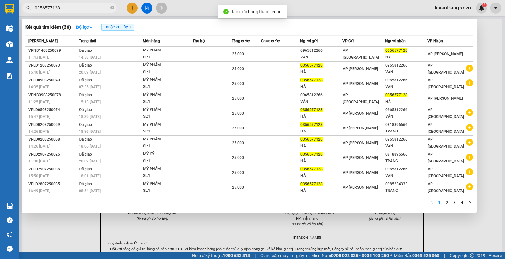
drag, startPoint x: 318, startPoint y: 13, endPoint x: 306, endPoint y: 17, distance: 12.5
click at [311, 15] on div at bounding box center [252, 129] width 505 height 259
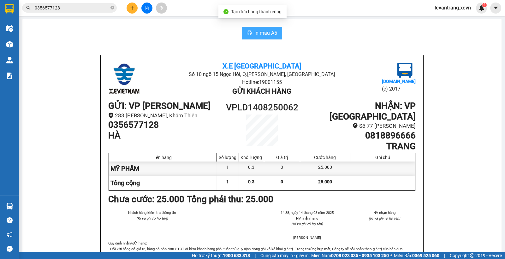
drag, startPoint x: 250, startPoint y: 38, endPoint x: 261, endPoint y: 33, distance: 11.7
click at [250, 38] on button "In mẫu A5" at bounding box center [262, 33] width 40 height 13
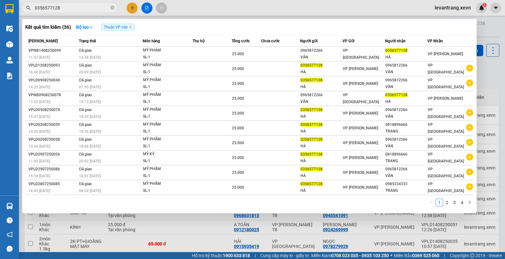
click at [91, 8] on input "0356577128" at bounding box center [72, 7] width 74 height 7
drag, startPoint x: 227, startPoint y: 2, endPoint x: 223, endPoint y: 8, distance: 7.4
click at [227, 3] on div at bounding box center [252, 129] width 505 height 259
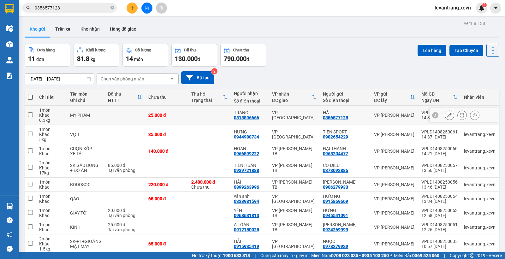
click at [457, 114] on button at bounding box center [461, 115] width 9 height 11
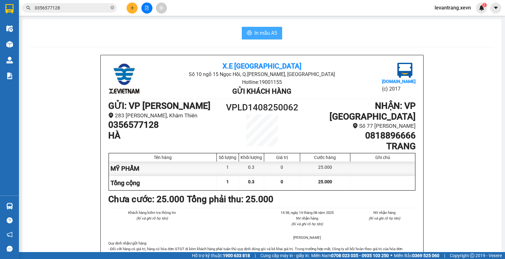
drag, startPoint x: 270, startPoint y: 39, endPoint x: 264, endPoint y: 33, distance: 9.1
click at [270, 39] on button "In mẫu A5" at bounding box center [262, 33] width 40 height 13
click at [264, 32] on span "In mẫu A5" at bounding box center [265, 33] width 23 height 8
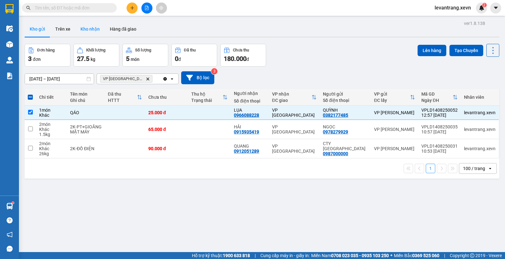
click at [86, 27] on button "Kho nhận" at bounding box center [89, 28] width 29 height 15
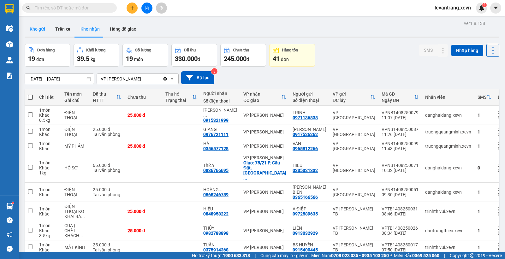
click at [37, 30] on button "Kho gửi" at bounding box center [38, 28] width 26 height 15
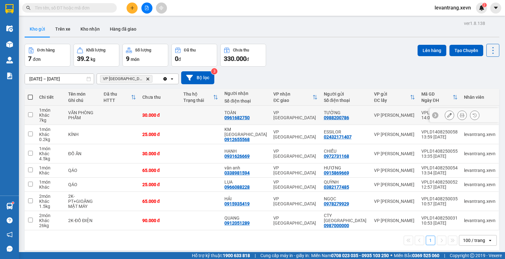
click at [127, 116] on td at bounding box center [119, 115] width 38 height 19
checkbox input "true"
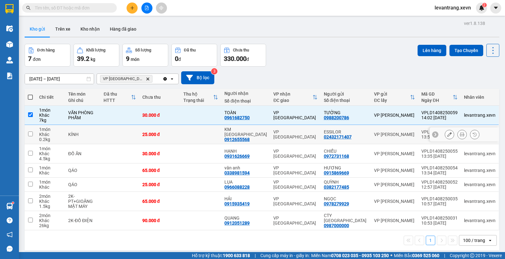
click at [123, 131] on td at bounding box center [119, 134] width 38 height 19
checkbox input "true"
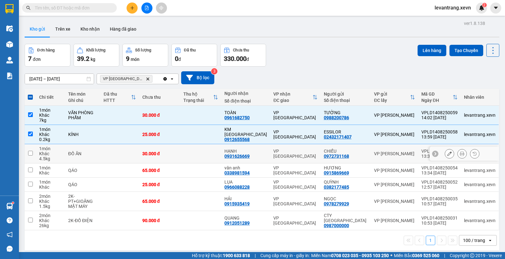
drag, startPoint x: 123, startPoint y: 153, endPoint x: 122, endPoint y: 158, distance: 5.1
click at [123, 154] on td at bounding box center [119, 153] width 38 height 19
checkbox input "true"
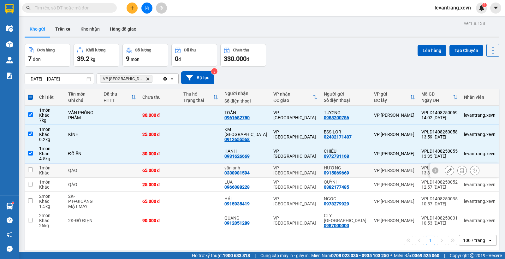
drag, startPoint x: 118, startPoint y: 169, endPoint x: 119, endPoint y: 175, distance: 6.4
click at [118, 169] on td at bounding box center [119, 170] width 38 height 14
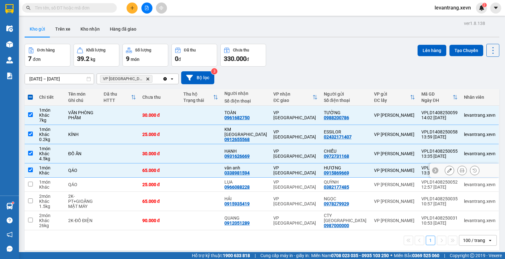
drag, startPoint x: 124, startPoint y: 171, endPoint x: 118, endPoint y: 182, distance: 12.6
click at [124, 171] on td at bounding box center [119, 170] width 38 height 14
checkbox input "false"
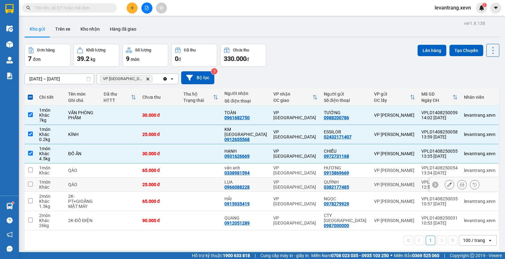
click at [118, 182] on td at bounding box center [119, 185] width 38 height 14
checkbox input "true"
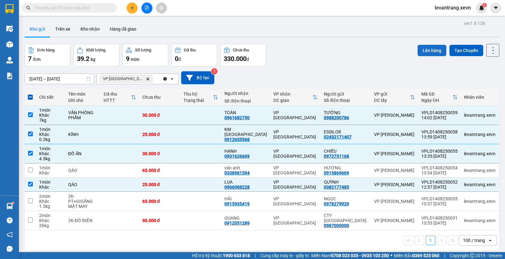
click at [426, 46] on button "Lên hàng" at bounding box center [431, 50] width 29 height 11
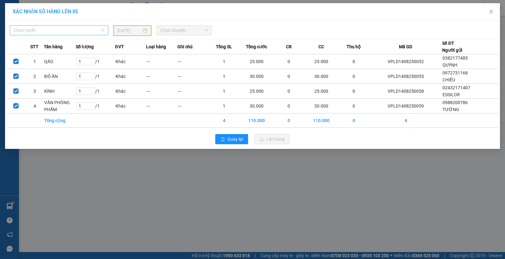
click at [46, 29] on span "Chọn tuyến" at bounding box center [59, 30] width 91 height 9
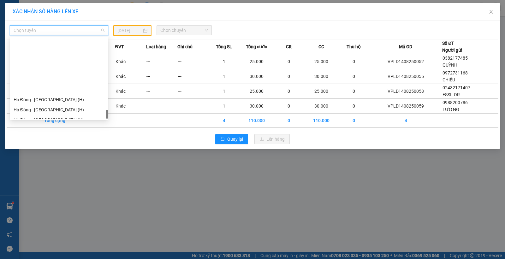
scroll to position [837, 0]
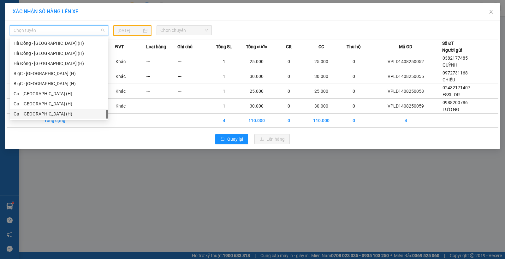
click at [29, 110] on div "Ga - [GEOGRAPHIC_DATA] (H)" at bounding box center [59, 113] width 91 height 7
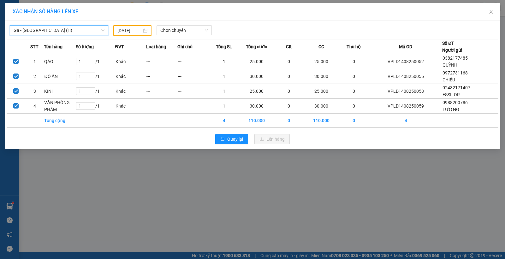
click at [132, 29] on input "[DATE]" at bounding box center [129, 30] width 24 height 7
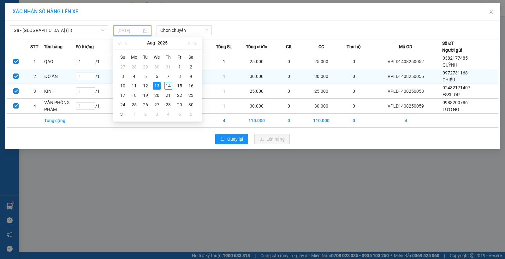
drag, startPoint x: 167, startPoint y: 84, endPoint x: 165, endPoint y: 73, distance: 10.8
click at [167, 85] on div "14" at bounding box center [168, 86] width 8 height 8
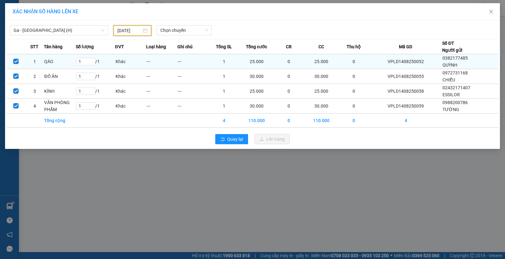
type input "[DATE]"
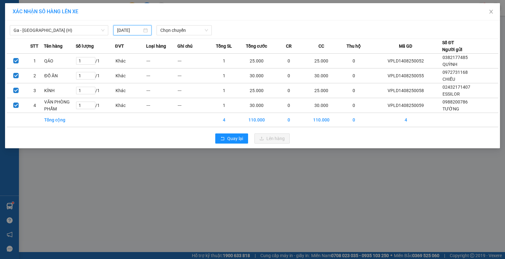
click at [197, 18] on div "XÁC NHẬN SỐ HÀNG LÊN XE" at bounding box center [252, 11] width 495 height 17
click at [188, 28] on span "Chọn chuyến" at bounding box center [184, 30] width 48 height 9
click at [174, 29] on span "Chọn chuyến" at bounding box center [184, 30] width 48 height 9
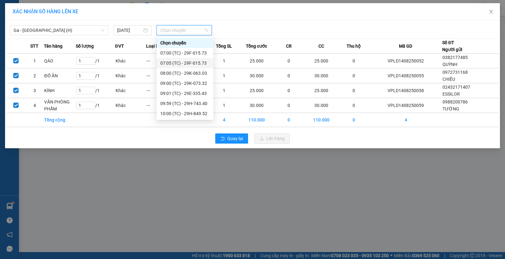
scroll to position [101, 0]
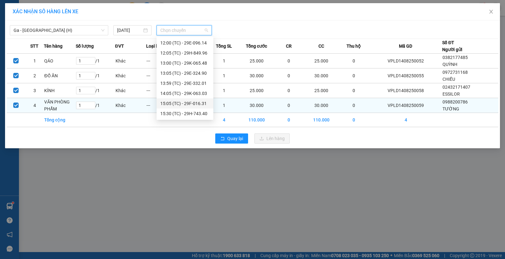
drag, startPoint x: 182, startPoint y: 103, endPoint x: 201, endPoint y: 104, distance: 19.0
click at [183, 103] on div "15:05 (TC) - 29F-016.31" at bounding box center [184, 103] width 49 height 7
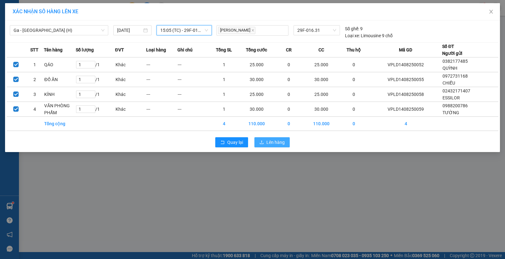
click at [270, 141] on span "Lên hàng" at bounding box center [275, 142] width 18 height 7
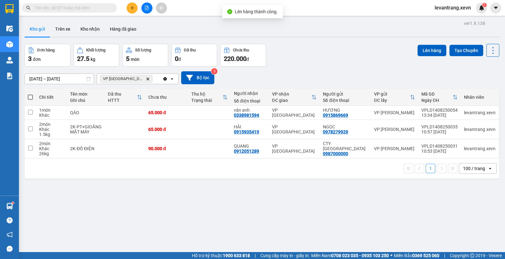
click at [94, 8] on input "text" at bounding box center [72, 7] width 74 height 7
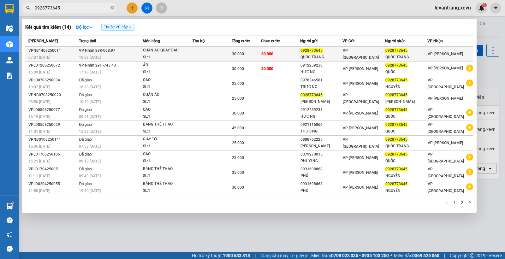
type input "0928773645"
click at [299, 59] on td "30.000" at bounding box center [280, 54] width 39 height 15
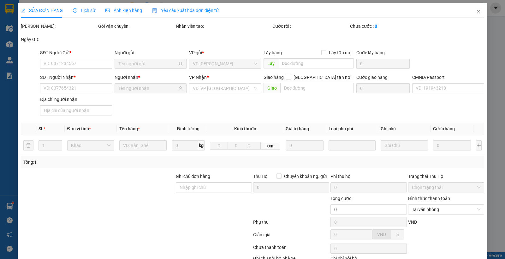
type input "0928773645"
type input "QUỐC TRẠNG"
type input "0928773645"
type input "QUỐC TRẠNG"
type input "ship 0904696657"
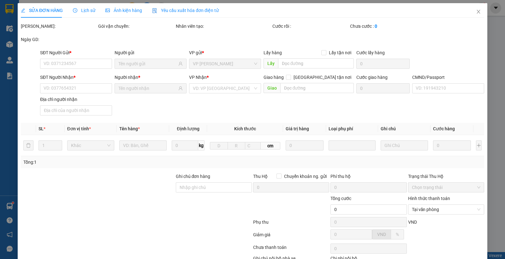
type input "30.000"
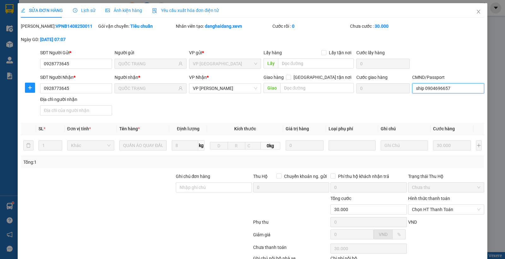
click at [427, 86] on input "ship 0904696657" at bounding box center [448, 88] width 72 height 10
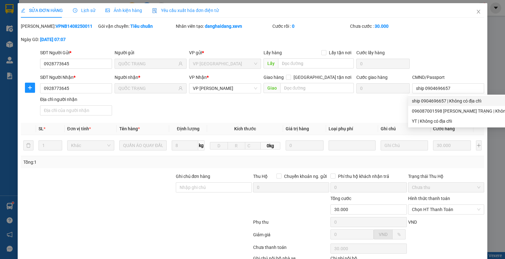
click at [449, 93] on div "CMND/Passport ship [PASSPORT]" at bounding box center [448, 85] width 72 height 22
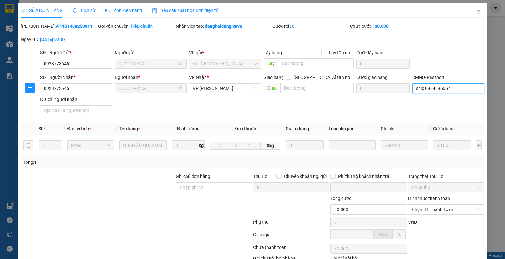
click at [452, 87] on input "ship 0904696657" at bounding box center [448, 88] width 72 height 10
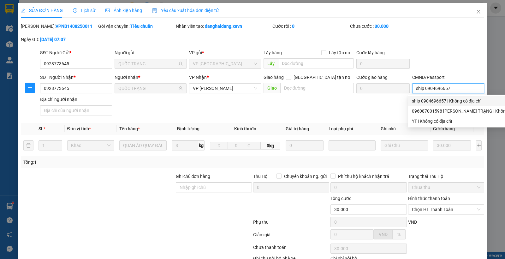
click at [452, 87] on input "ship 0904696657" at bounding box center [448, 88] width 72 height 10
click at [422, 87] on input "ship 0904696657" at bounding box center [448, 88] width 72 height 10
drag, startPoint x: 421, startPoint y: 87, endPoint x: 488, endPoint y: 91, distance: 67.0
click at [488, 91] on div "SỬA ĐƠN HÀNG Lịch sử Ảnh kiện hàng Yêu cầu xuất hóa đơn điện tử Total Paid Fee …" at bounding box center [252, 129] width 505 height 259
type input "ship HẢI-0363725085"
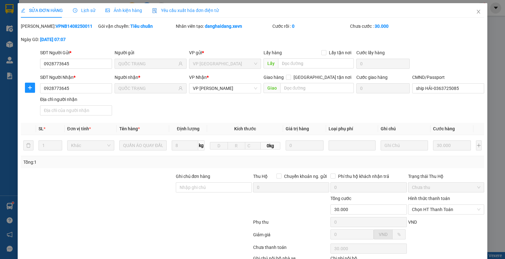
click at [424, 21] on div "SỬA ĐƠN HÀNG Lịch sử Ảnh kiện hàng Yêu cầu xuất hóa đơn điện tử Total Paid Fee …" at bounding box center [252, 146] width 463 height 286
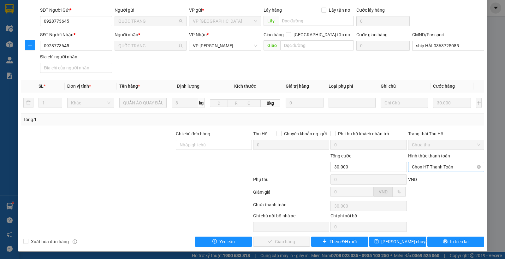
drag, startPoint x: 425, startPoint y: 168, endPoint x: 425, endPoint y: 172, distance: 3.5
click at [426, 169] on span "Chọn HT Thanh Toán" at bounding box center [446, 166] width 68 height 9
drag, startPoint x: 418, startPoint y: 177, endPoint x: 412, endPoint y: 182, distance: 7.8
click at [418, 177] on div "Tại văn phòng" at bounding box center [442, 179] width 68 height 7
type input "0"
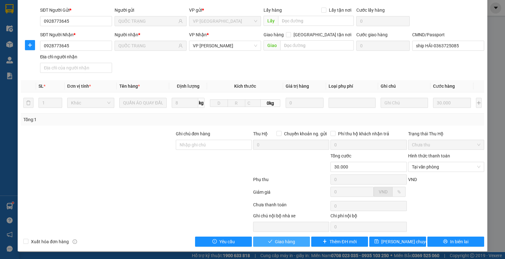
click at [270, 242] on button "Giao hàng" at bounding box center [281, 242] width 57 height 10
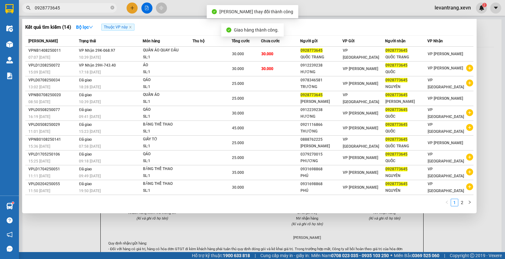
click at [86, 6] on input "0928773645" at bounding box center [72, 7] width 74 height 7
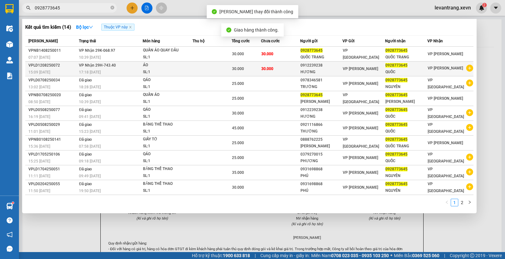
click at [334, 68] on td "0912239238 HƯƠNG" at bounding box center [321, 69] width 42 height 15
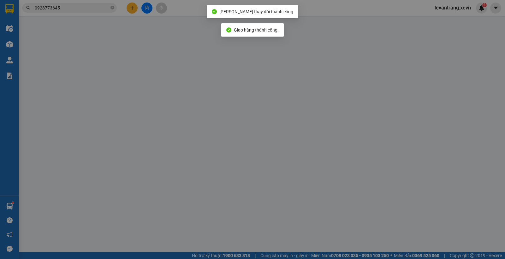
type input "0912239238"
type input "0928773645"
type input "096087001598 [PERSON_NAME]"
type input "30.000"
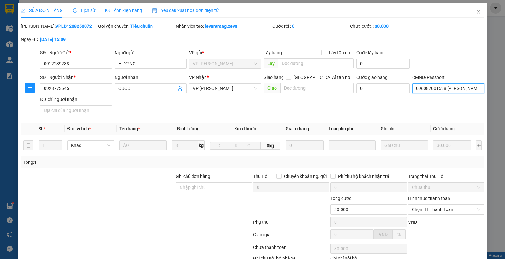
click at [433, 86] on input "096087001598 [PERSON_NAME]" at bounding box center [448, 88] width 72 height 10
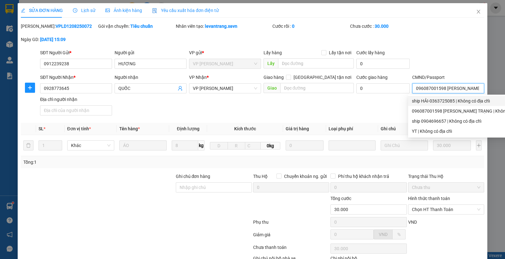
click at [435, 101] on div "ship HẢI-0363725085 | Không có địa chỉ" at bounding box center [469, 100] width 115 height 7
type input "ship HẢI-0363725085"
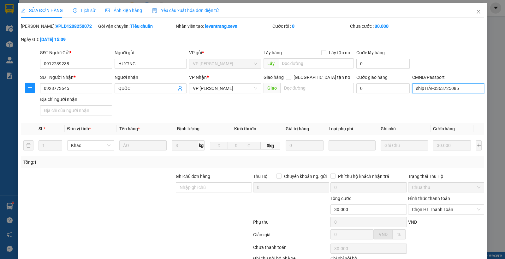
scroll to position [43, 0]
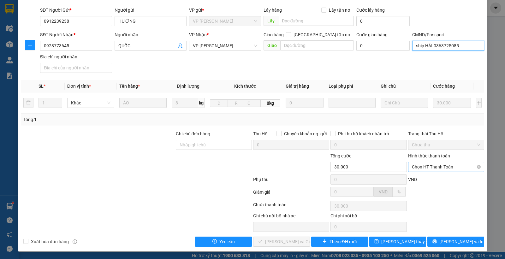
drag, startPoint x: 427, startPoint y: 163, endPoint x: 427, endPoint y: 169, distance: 6.3
click at [427, 165] on span "Chọn HT Thanh Toán" at bounding box center [446, 166] width 68 height 9
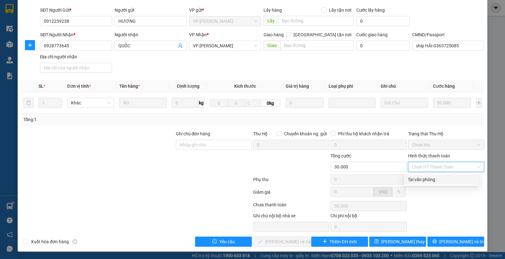
drag, startPoint x: 425, startPoint y: 176, endPoint x: 402, endPoint y: 190, distance: 27.4
click at [425, 177] on div "Tại văn phòng" at bounding box center [442, 179] width 68 height 7
type input "0"
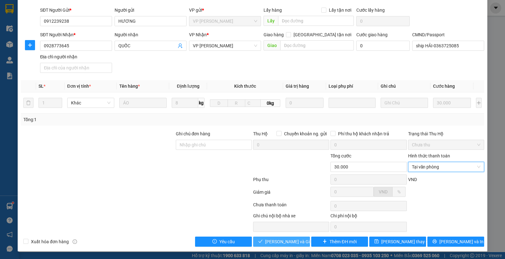
click at [284, 239] on span "[PERSON_NAME] và Giao hàng" at bounding box center [295, 241] width 61 height 7
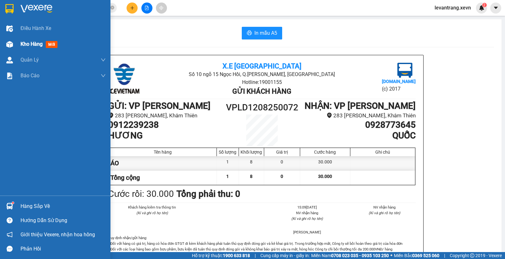
click at [0, 46] on div "Kho hàng mới" at bounding box center [55, 44] width 110 height 16
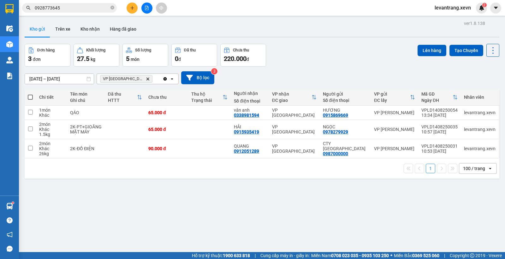
click at [146, 80] on icon "Delete" at bounding box center [148, 79] width 4 height 4
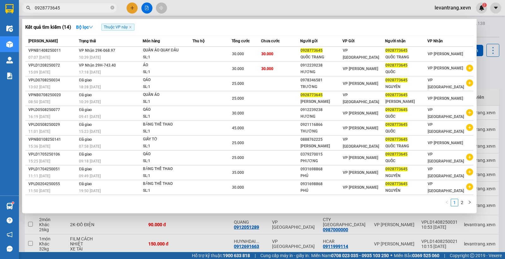
drag, startPoint x: 113, startPoint y: 11, endPoint x: 110, endPoint y: 2, distance: 9.7
click at [113, 11] on span "0928773645" at bounding box center [69, 7] width 95 height 9
click at [110, 2] on div at bounding box center [252, 129] width 505 height 259
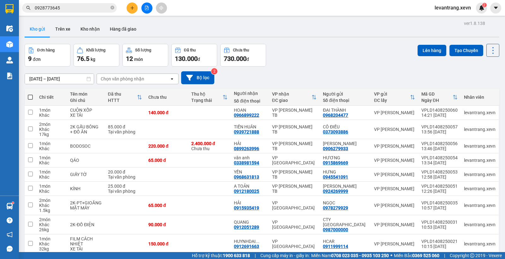
click at [109, 10] on span "0928773645" at bounding box center [69, 7] width 95 height 9
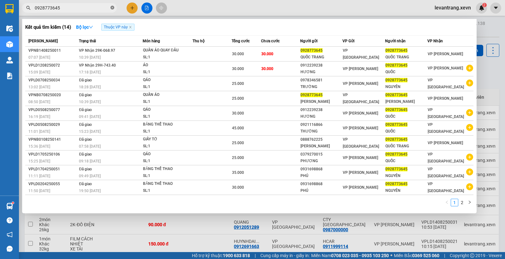
click at [112, 8] on icon "close-circle" at bounding box center [112, 8] width 4 height 4
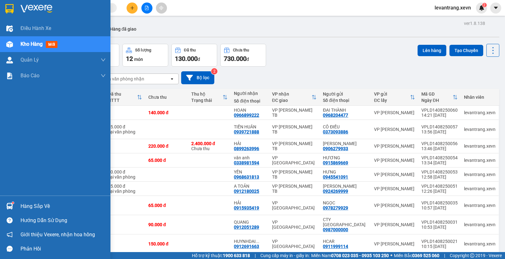
click at [10, 208] on img at bounding box center [9, 206] width 7 height 7
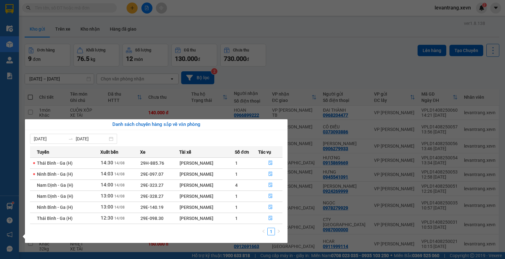
click at [163, 32] on section "Kết quả tìm kiếm ( 14 ) Bộ lọc Thuộc VP này Mã ĐH Trạng thái Món hàng Thu hộ Tổ…" at bounding box center [252, 129] width 505 height 259
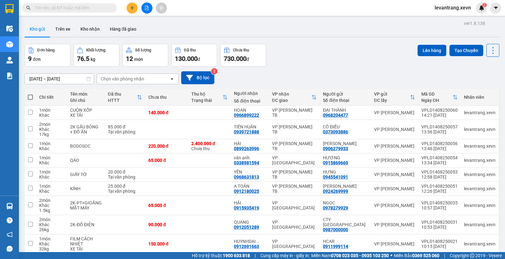
click at [119, 80] on div "Chọn văn phòng nhận" at bounding box center [123, 79] width 44 height 6
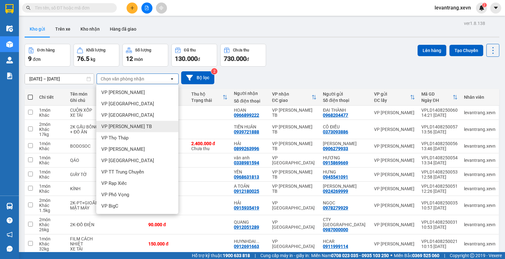
click at [122, 124] on span "VP [PERSON_NAME] TB" at bounding box center [126, 126] width 50 height 6
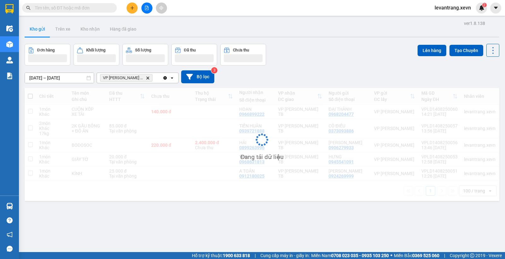
click at [149, 77] on div "VP [PERSON_NAME] TB Delete" at bounding box center [130, 78] width 66 height 10
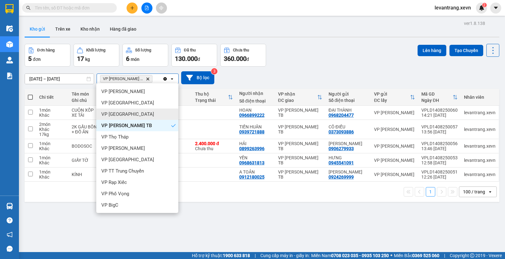
click at [124, 111] on span "VP [GEOGRAPHIC_DATA]" at bounding box center [127, 114] width 53 height 6
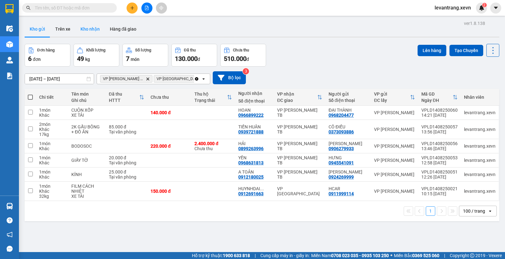
click at [88, 25] on button "Kho nhận" at bounding box center [89, 28] width 29 height 15
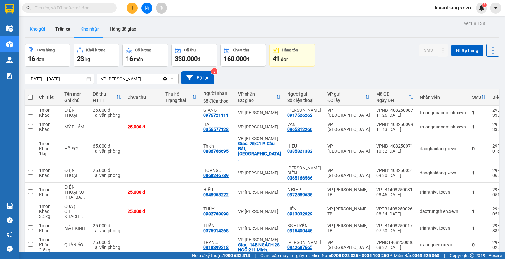
click at [37, 31] on button "Kho gửi" at bounding box center [38, 28] width 26 height 15
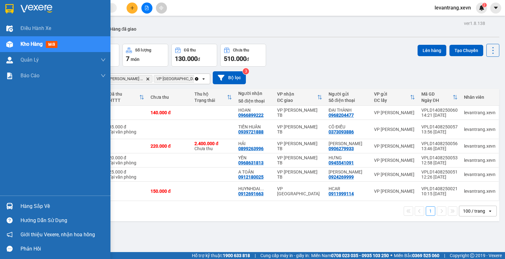
click at [9, 205] on img at bounding box center [9, 206] width 7 height 7
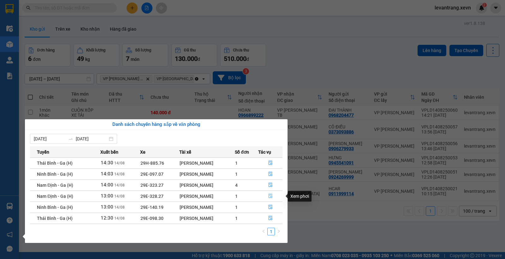
click at [270, 195] on icon "file-done" at bounding box center [270, 196] width 4 height 4
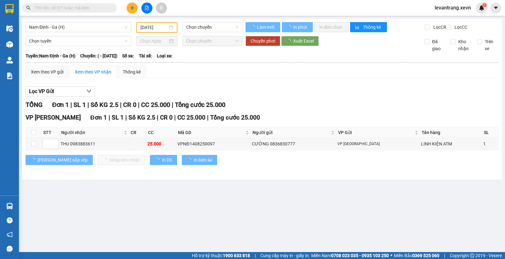
type input "[DATE]"
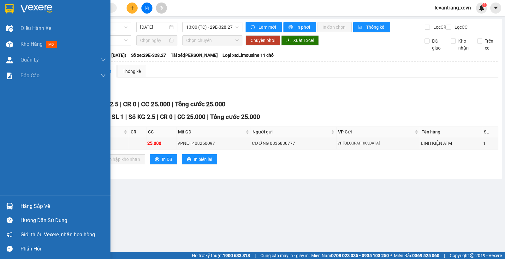
click at [5, 205] on div at bounding box center [9, 206] width 11 height 11
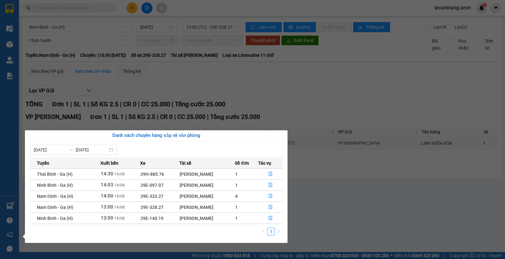
click at [210, 100] on section "Kết quả tìm kiếm ( 14 ) Bộ lọc Thuộc VP này Mã ĐH Trạng thái Món hàng Thu hộ Tổ…" at bounding box center [252, 129] width 505 height 259
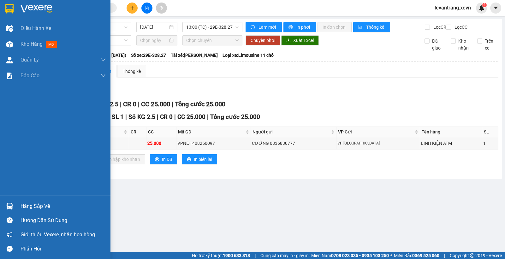
click at [10, 203] on img at bounding box center [9, 206] width 7 height 7
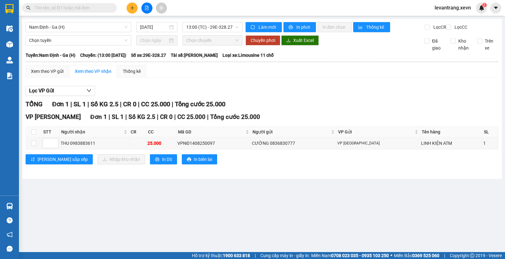
click at [283, 87] on section "Kết quả tìm kiếm ( 14 ) Bộ lọc Thuộc VP này Mã ĐH Trạng thái Món hàng Thu hộ Tổ…" at bounding box center [252, 129] width 505 height 259
click at [0, 48] on div "Kho hàng mới" at bounding box center [9, 44] width 19 height 16
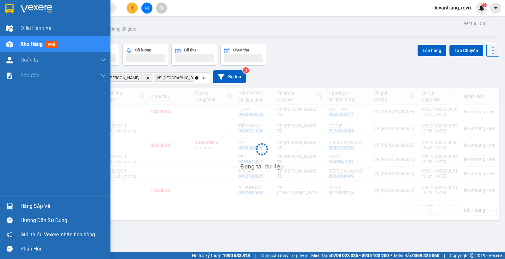
click at [13, 44] on div at bounding box center [9, 44] width 11 height 11
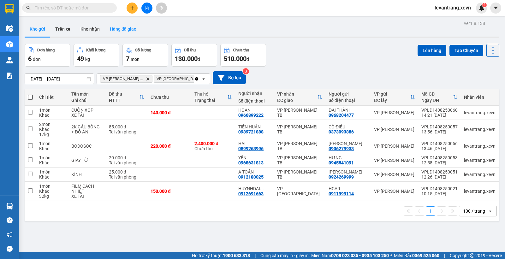
click at [112, 32] on button "Hàng đã giao" at bounding box center [123, 28] width 37 height 15
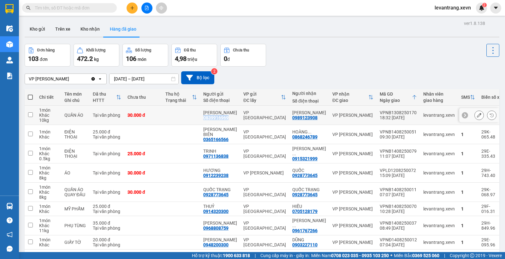
drag, startPoint x: 235, startPoint y: 122, endPoint x: 204, endPoint y: 122, distance: 30.9
click at [204, 122] on td "[PERSON_NAME] 0839916969" at bounding box center [220, 115] width 40 height 19
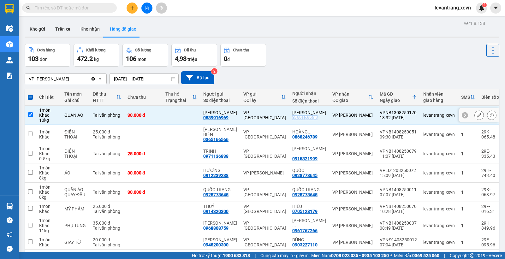
drag, startPoint x: 314, startPoint y: 118, endPoint x: 289, endPoint y: 118, distance: 24.9
click at [292, 118] on div "[PERSON_NAME] 0989123908" at bounding box center [309, 115] width 34 height 10
checkbox input "false"
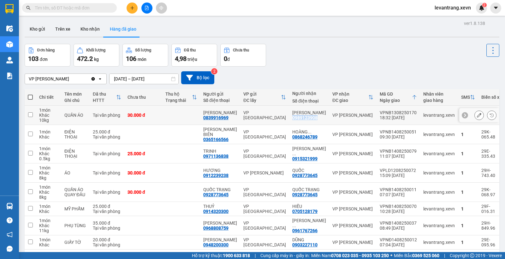
copy div "0989123908"
drag, startPoint x: 79, startPoint y: 29, endPoint x: 81, endPoint y: 32, distance: 3.8
click at [80, 31] on button "Kho nhận" at bounding box center [89, 28] width 29 height 15
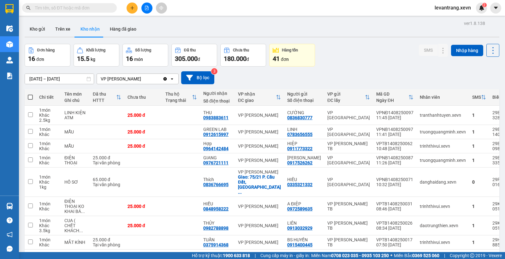
click at [55, 78] on input "[DATE] – [DATE]" at bounding box center [59, 79] width 69 height 10
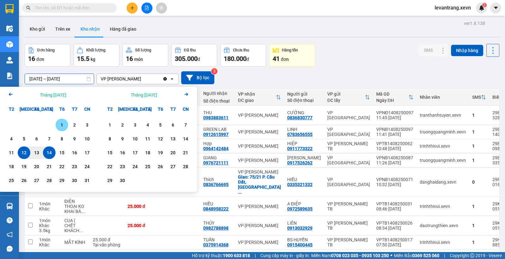
click at [62, 124] on div "1" at bounding box center [61, 125] width 9 height 8
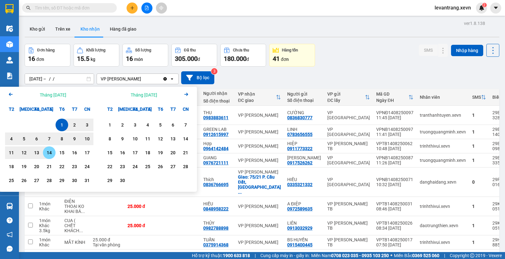
click at [52, 152] on div "14" at bounding box center [49, 153] width 9 height 8
type input "[DATE] – [DATE]"
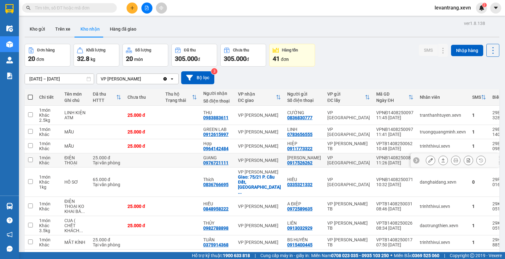
scroll to position [60, 0]
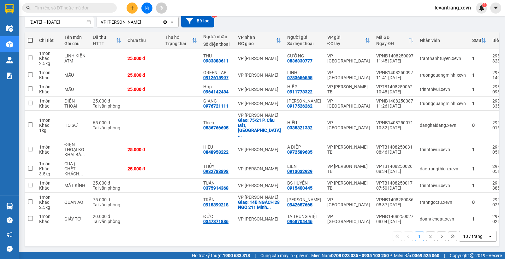
click at [487, 239] on div "open" at bounding box center [491, 236] width 9 height 10
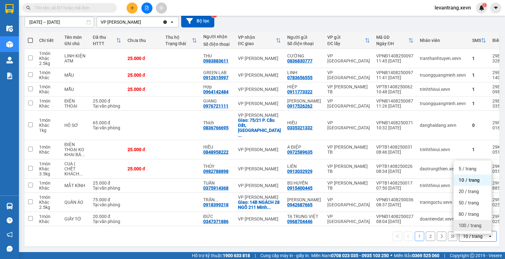
click at [471, 223] on span "100 / trang" at bounding box center [469, 225] width 23 height 6
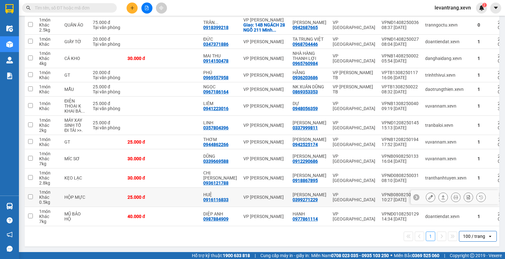
scroll to position [247, 0]
drag, startPoint x: 234, startPoint y: 199, endPoint x: 201, endPoint y: 198, distance: 33.1
click at [201, 198] on td "HUỆ 0916116833" at bounding box center [220, 197] width 40 height 19
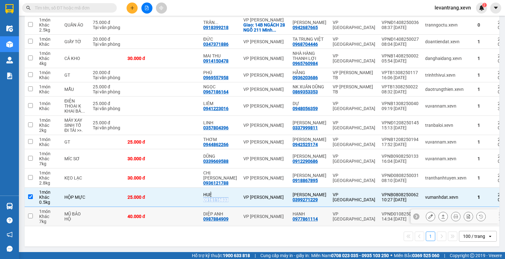
copy div "0916116833"
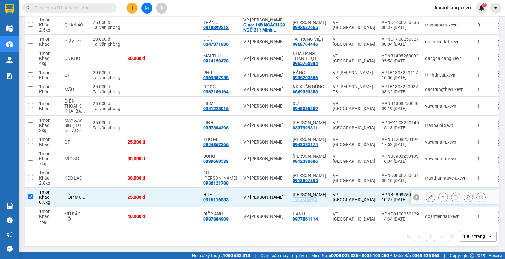
drag, startPoint x: 312, startPoint y: 199, endPoint x: 285, endPoint y: 202, distance: 27.6
click at [292, 202] on div "[PERSON_NAME] 0399271229" at bounding box center [309, 197] width 34 height 10
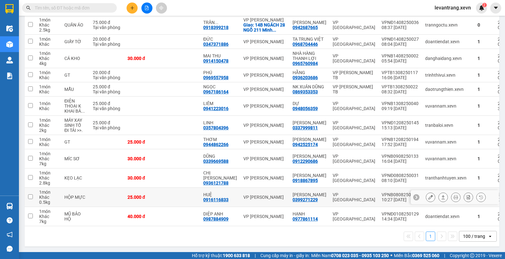
click at [248, 191] on td "VP [PERSON_NAME]" at bounding box center [264, 197] width 49 height 19
checkbox input "true"
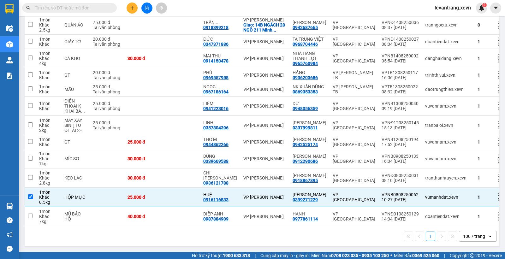
scroll to position [107, 0]
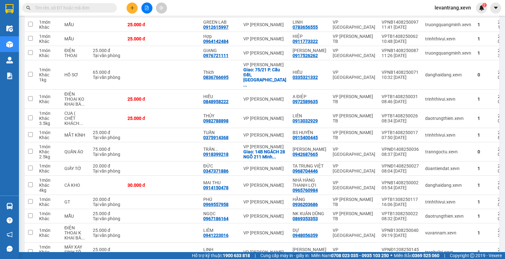
click at [70, 3] on span at bounding box center [69, 7] width 95 height 9
click at [68, 9] on input "text" at bounding box center [72, 7] width 74 height 7
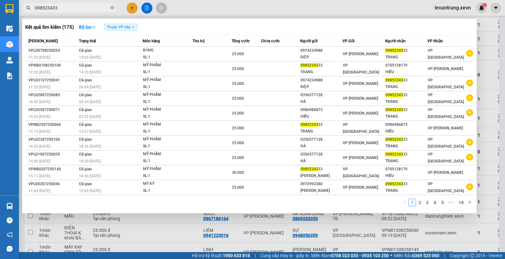
type input "0985234333"
click at [74, 8] on input "0985234333" at bounding box center [72, 7] width 74 height 7
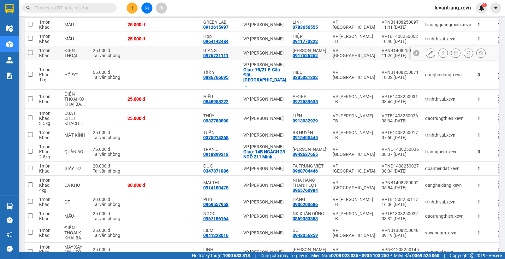
scroll to position [0, 0]
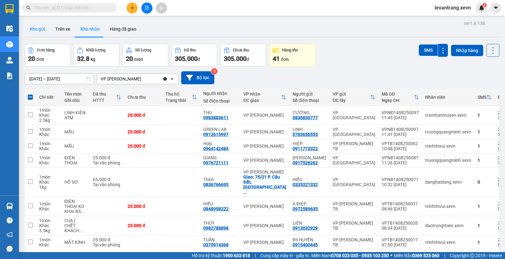
click at [43, 28] on button "Kho gửi" at bounding box center [38, 28] width 26 height 15
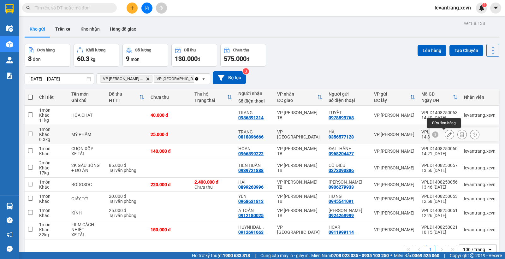
click at [447, 134] on icon at bounding box center [449, 134] width 4 height 4
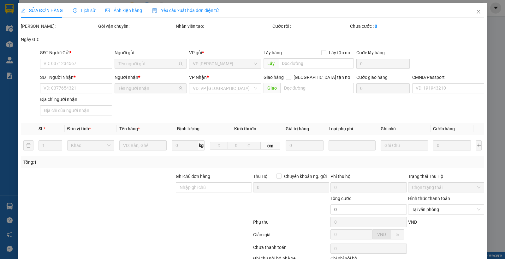
type input "0356577128"
type input "0818896666"
type input "036089002018 [GEOGRAPHIC_DATA], 269 [PERSON_NAME]"
type input "ĐT 0912035777"
type input "25.000"
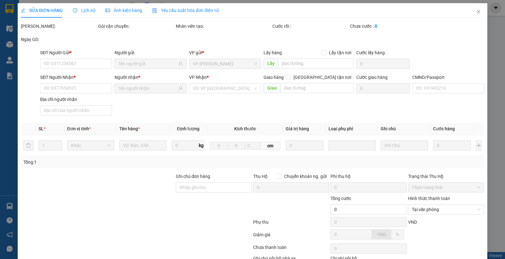
type input "25.000"
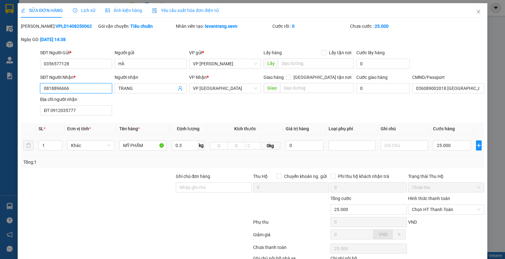
click at [97, 88] on input "0818896666" at bounding box center [76, 88] width 72 height 10
paste input "985234333"
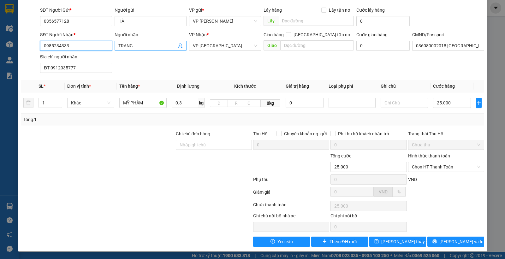
type input "0985234333"
click at [179, 44] on icon "user-add" at bounding box center [180, 45] width 5 height 5
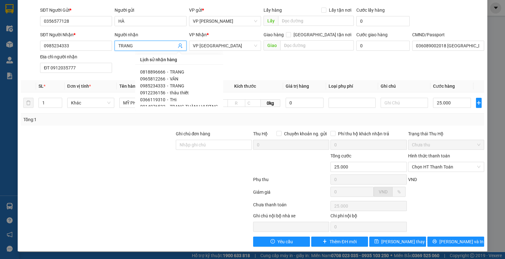
drag, startPoint x: 163, startPoint y: 85, endPoint x: 166, endPoint y: 84, distance: 3.2
click at [163, 84] on span "0985234333" at bounding box center [152, 85] width 25 height 5
type input "037202004711 AN ĐỨC HIẾU"
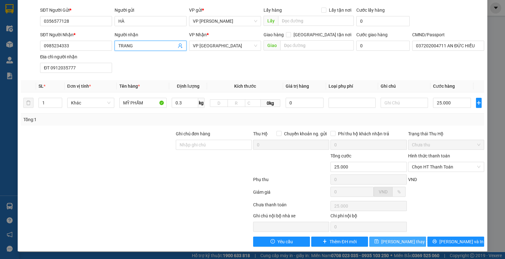
drag, startPoint x: 409, startPoint y: 243, endPoint x: 408, endPoint y: 237, distance: 6.5
click at [409, 242] on button "[PERSON_NAME] thay đổi" at bounding box center [397, 242] width 57 height 10
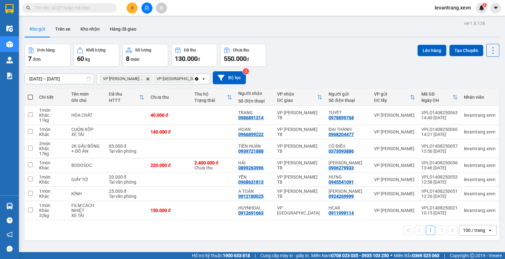
click at [146, 79] on icon "Delete" at bounding box center [148, 79] width 4 height 4
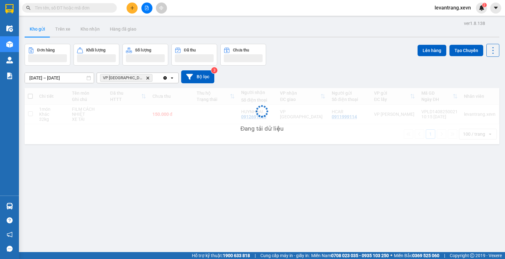
click at [146, 78] on icon "VP Nam Định, close by backspace" at bounding box center [147, 77] width 3 height 3
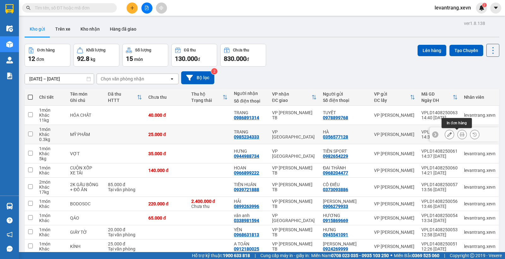
click at [457, 134] on button at bounding box center [461, 134] width 9 height 11
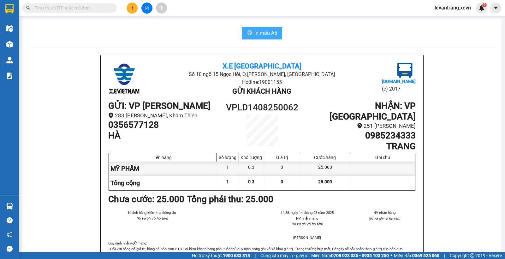
click at [256, 34] on span "In mẫu A5" at bounding box center [265, 33] width 23 height 8
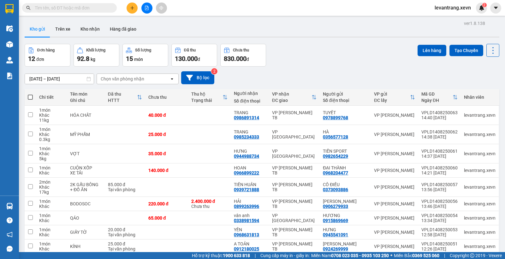
click at [293, 25] on div "Kho gửi Trên xe Kho nhận Hàng đã giao" at bounding box center [262, 29] width 474 height 17
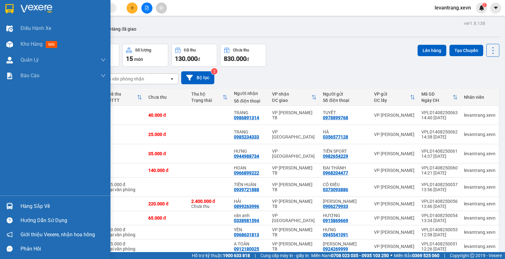
click at [14, 203] on div at bounding box center [9, 206] width 11 height 11
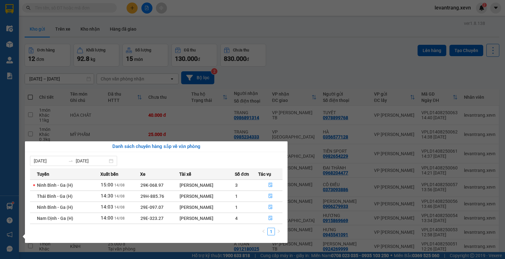
click at [326, 61] on section "Kết quả tìm kiếm ( 156 ) Bộ lọc Thuộc VP này Mã ĐH Trạng thái Món hàng Thu hộ T…" at bounding box center [252, 129] width 505 height 259
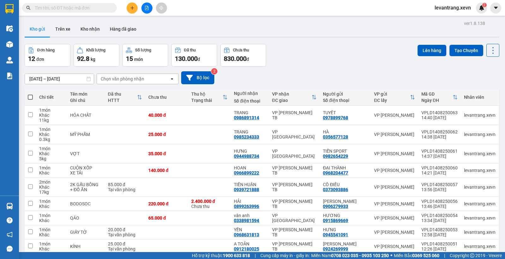
click at [84, 11] on input "text" at bounding box center [72, 7] width 74 height 7
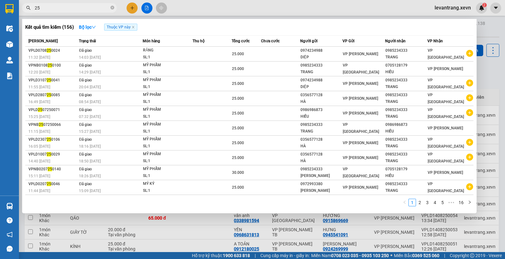
type input "2"
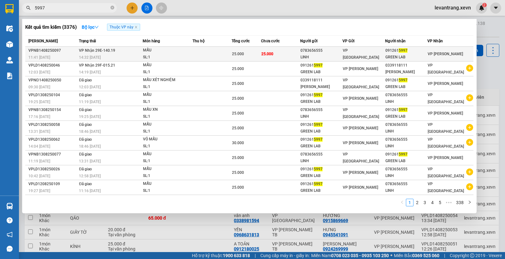
type input "5997"
click at [281, 48] on td "25.000" at bounding box center [280, 54] width 39 height 15
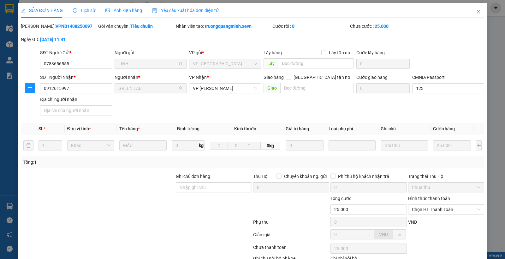
type input "0783656555"
type input "LINH"
type input "0912615997"
type input "GREEN LAB"
type input "123"
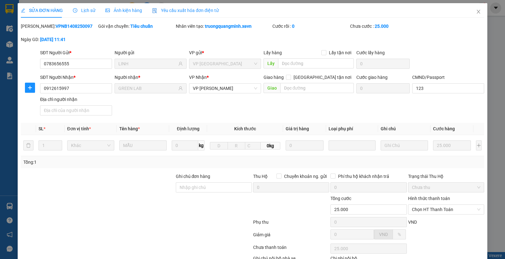
type input "25.000"
click at [430, 207] on span "Chọn HT Thanh Toán" at bounding box center [446, 208] width 68 height 9
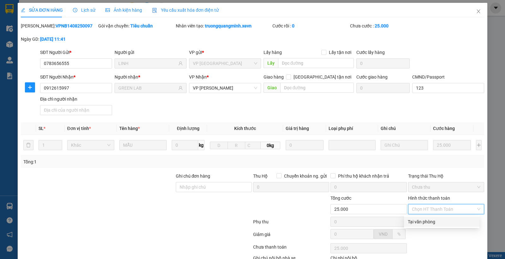
scroll to position [43, 0]
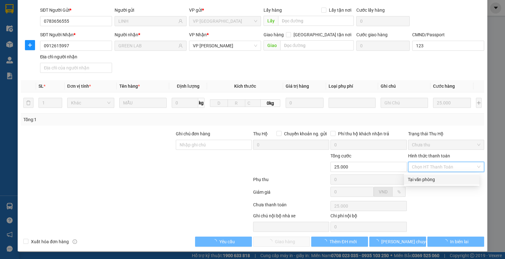
click at [412, 180] on div "Tại văn phòng" at bounding box center [442, 179] width 68 height 7
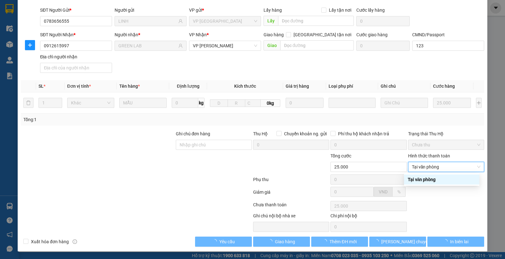
type input "0"
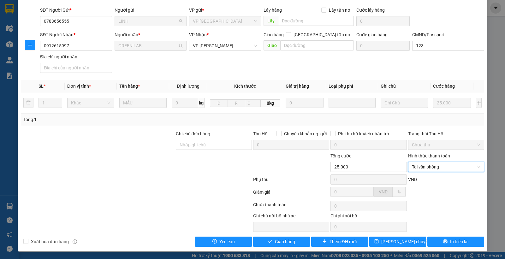
click at [285, 247] on div "SỬA ĐƠN HÀNG Lịch sử Ảnh kiện hàng Yêu cầu xuất hóa đơn điện tử Total Paid Fee …" at bounding box center [252, 106] width 469 height 291
click at [284, 245] on span "Giao hàng" at bounding box center [285, 241] width 20 height 7
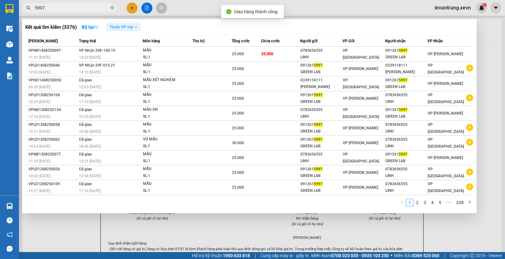
click at [82, 5] on input "5997" at bounding box center [72, 7] width 74 height 7
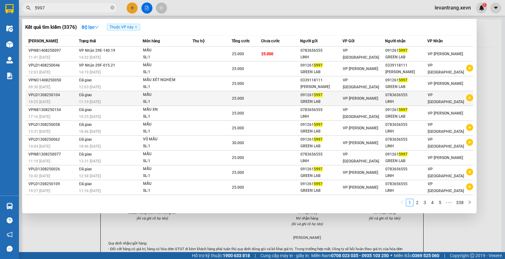
click at [467, 97] on icon "plus-circle" at bounding box center [469, 97] width 7 height 7
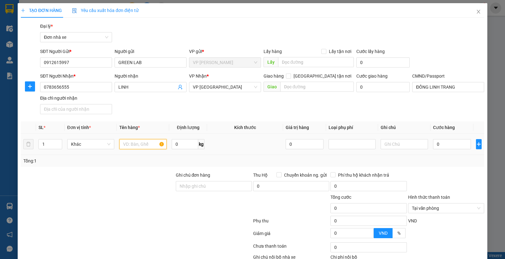
click at [132, 144] on input "text" at bounding box center [142, 144] width 47 height 10
type input "MẪU"
type input "1"
click at [446, 146] on input "0" at bounding box center [452, 144] width 38 height 10
type input "2"
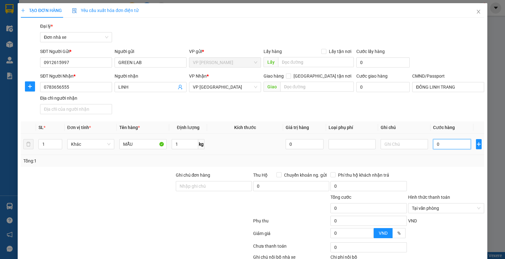
type input "2"
type input "25"
type input "25.000"
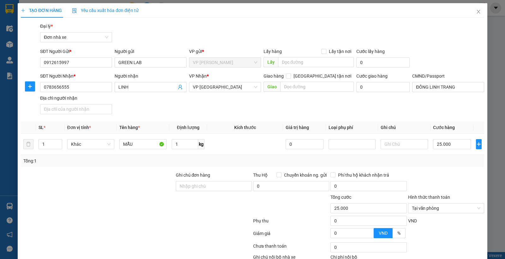
drag, startPoint x: 441, startPoint y: 165, endPoint x: 450, endPoint y: 167, distance: 9.6
click at [443, 167] on div "Tổng: 1" at bounding box center [252, 161] width 463 height 12
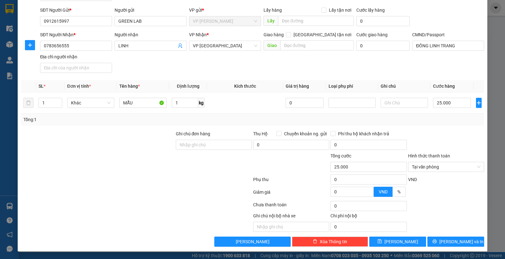
click at [452, 247] on div "TẠO ĐƠN HÀNG Yêu cầu xuất hóa đơn điện tử Transit Pickup Surcharge Ids Transit …" at bounding box center [252, 107] width 469 height 290
click at [449, 242] on span "[PERSON_NAME] và In" at bounding box center [461, 241] width 44 height 7
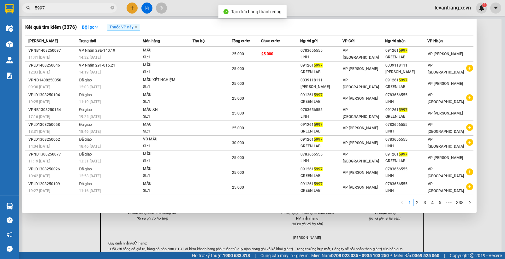
drag, startPoint x: 310, startPoint y: 7, endPoint x: 265, endPoint y: 29, distance: 50.4
click at [310, 7] on div at bounding box center [252, 129] width 505 height 259
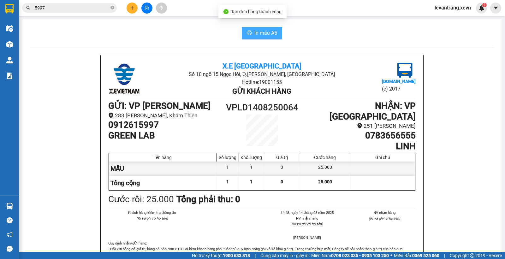
click at [257, 32] on span "In mẫu A5" at bounding box center [265, 33] width 23 height 8
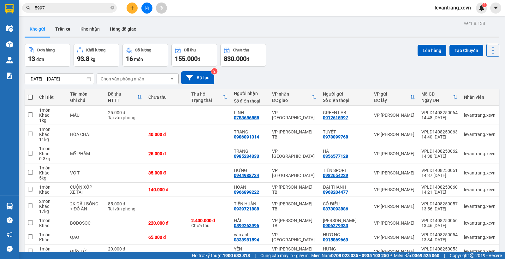
drag, startPoint x: 216, startPoint y: 113, endPoint x: 301, endPoint y: 38, distance: 112.9
click at [301, 38] on div "ver 1.8.138 Kho gửi Trên xe Kho nhận Hàng đã giao Đơn hàng 13 đơn Khối lượng 93…" at bounding box center [261, 186] width 479 height 334
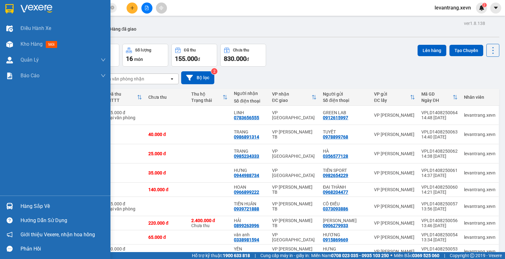
click at [10, 204] on img at bounding box center [9, 206] width 7 height 7
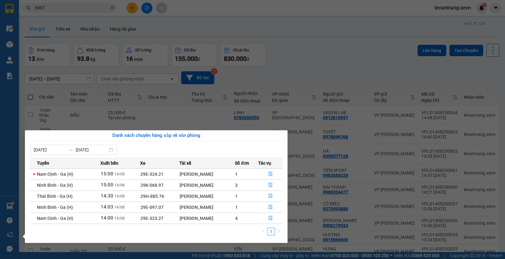
click at [289, 40] on section "Kết quả tìm kiếm ( 3376 ) Bộ lọc Thuộc VP này Mã ĐH Trạng thái Món hàng Thu hộ …" at bounding box center [252, 129] width 505 height 259
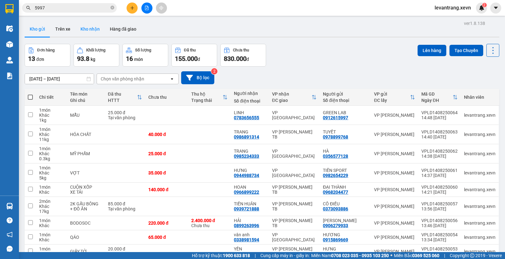
click at [95, 25] on button "Kho nhận" at bounding box center [89, 28] width 29 height 15
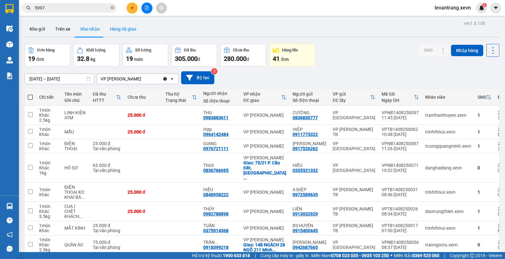
click at [122, 30] on button "Hàng đã giao" at bounding box center [123, 28] width 37 height 15
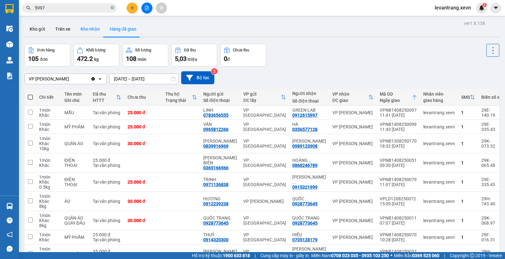
click at [89, 24] on button "Kho nhận" at bounding box center [89, 28] width 29 height 15
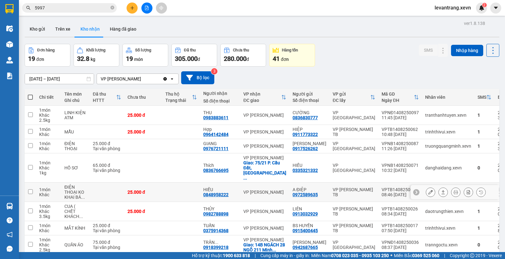
scroll to position [233, 0]
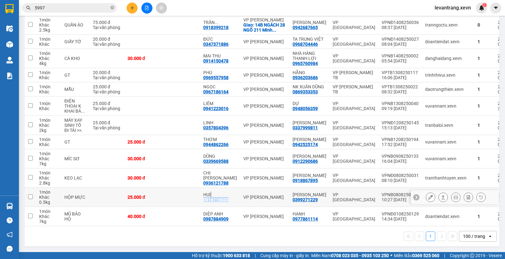
drag, startPoint x: 228, startPoint y: 198, endPoint x: 203, endPoint y: 198, distance: 25.5
click at [203, 198] on div "HUỆ 0916116833" at bounding box center [220, 197] width 34 height 10
checkbox input "true"
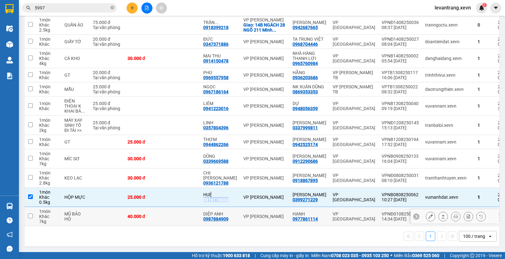
copy div "0916116833"
click at [67, 9] on input "5997" at bounding box center [72, 7] width 74 height 7
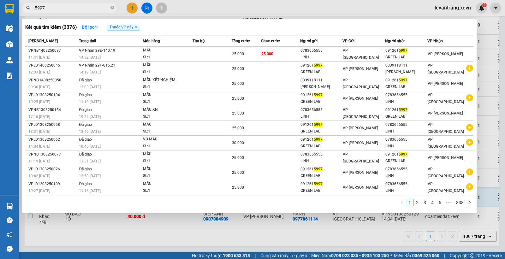
click at [67, 9] on input "5997" at bounding box center [72, 7] width 74 height 7
paste input "0916116833"
type input "0916116833"
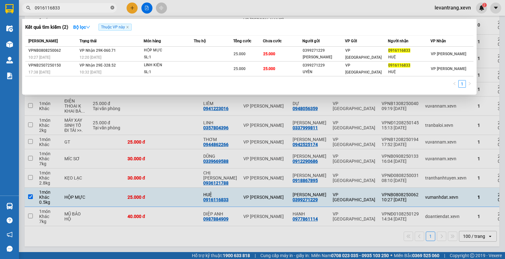
click at [112, 8] on icon "close-circle" at bounding box center [112, 8] width 4 height 4
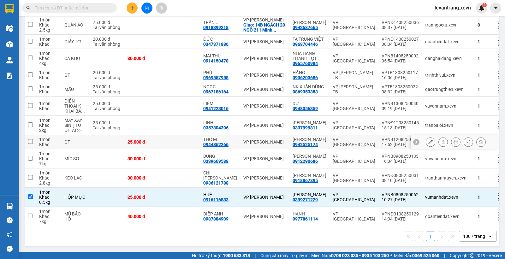
scroll to position [0, 0]
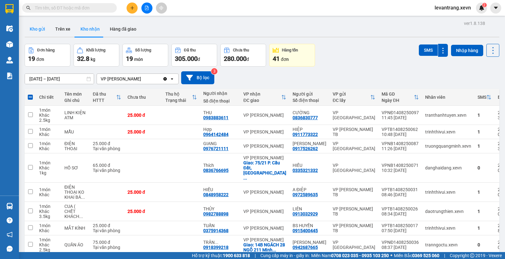
click at [38, 28] on button "Kho gửi" at bounding box center [38, 28] width 26 height 15
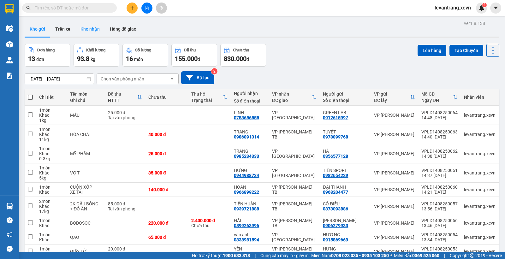
click at [87, 30] on button "Kho nhận" at bounding box center [89, 28] width 29 height 15
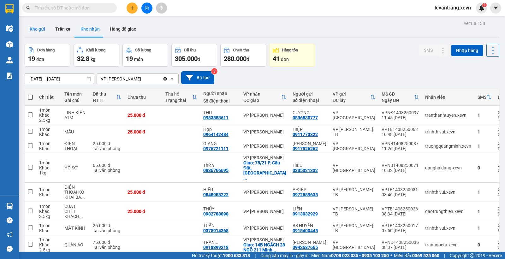
click at [36, 34] on button "Kho gửi" at bounding box center [38, 28] width 26 height 15
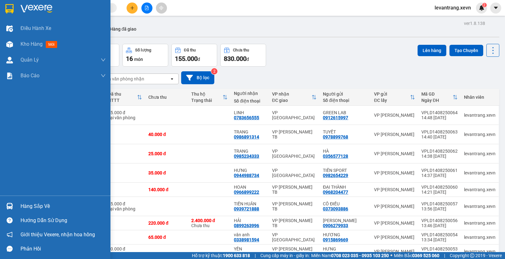
drag, startPoint x: 3, startPoint y: 204, endPoint x: 10, endPoint y: 202, distance: 6.7
click at [3, 204] on div "Hàng sắp về" at bounding box center [55, 206] width 110 height 14
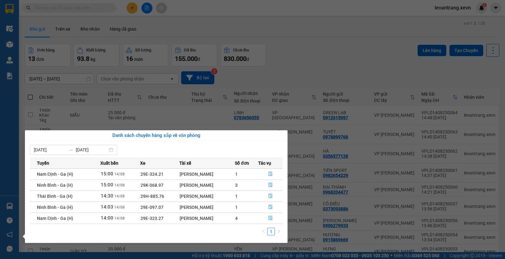
click at [333, 45] on section "Kết quả tìm kiếm ( 2 ) Bộ lọc Thuộc VP này [PERSON_NAME] thái Món hàng Thu hộ T…" at bounding box center [252, 129] width 505 height 259
